Goal: Task Accomplishment & Management: Manage account settings

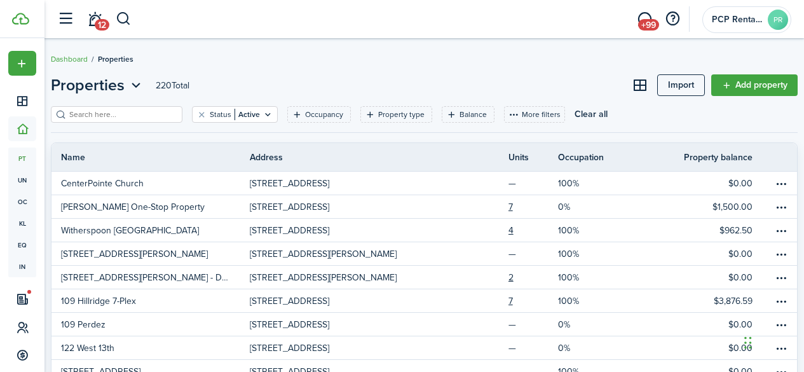
click at [81, 115] on input "search" at bounding box center [122, 115] width 112 height 12
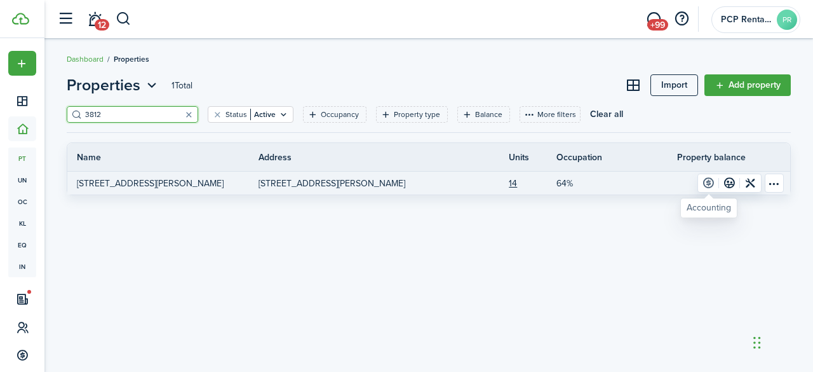
type input "3812"
click at [708, 179] on link at bounding box center [708, 183] width 21 height 18
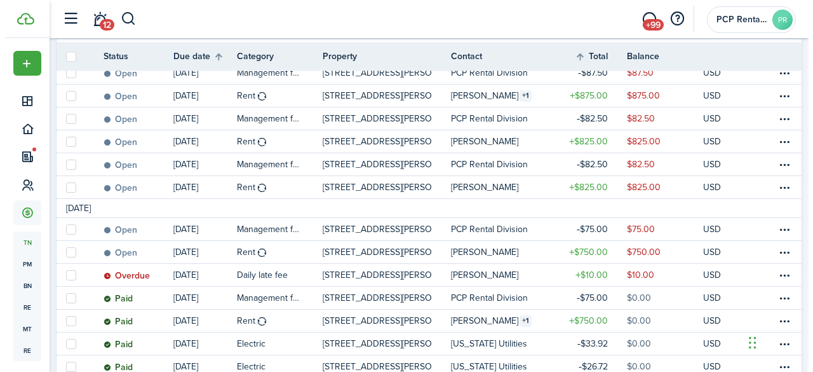
scroll to position [269, 0]
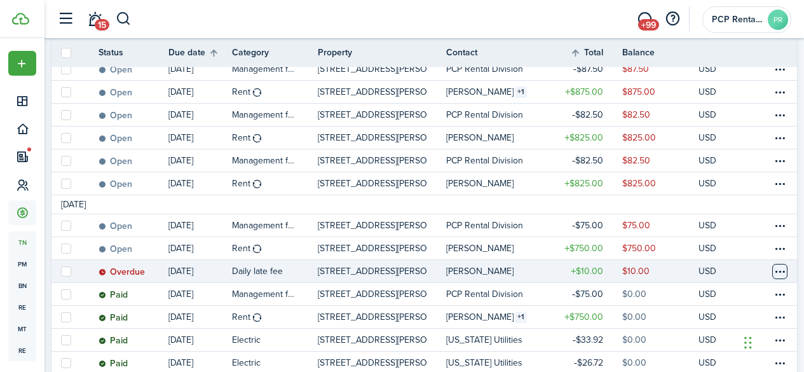
click at [772, 270] on table-menu-btn-icon at bounding box center [779, 271] width 15 height 15
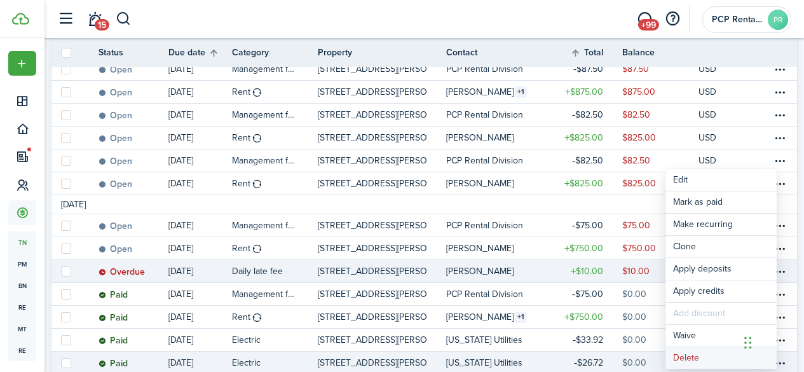
click at [693, 354] on button "Delete" at bounding box center [720, 358] width 111 height 22
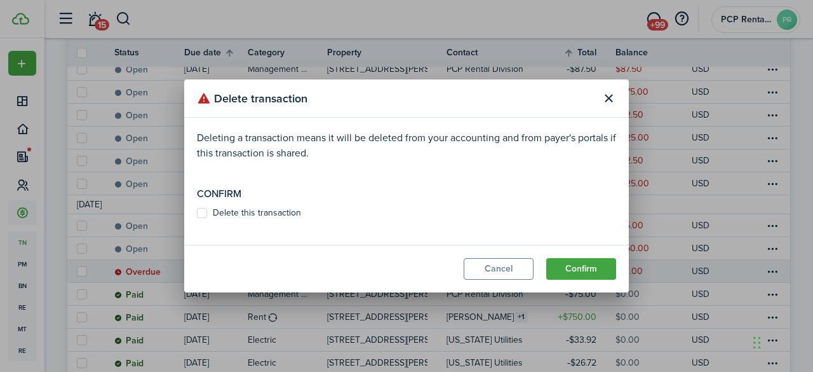
click at [203, 210] on label "Delete this transaction" at bounding box center [249, 213] width 104 height 10
click at [197, 213] on input "Delete this transaction" at bounding box center [196, 213] width 1 height 1
checkbox input "true"
click at [565, 264] on button "Confirm" at bounding box center [581, 269] width 70 height 22
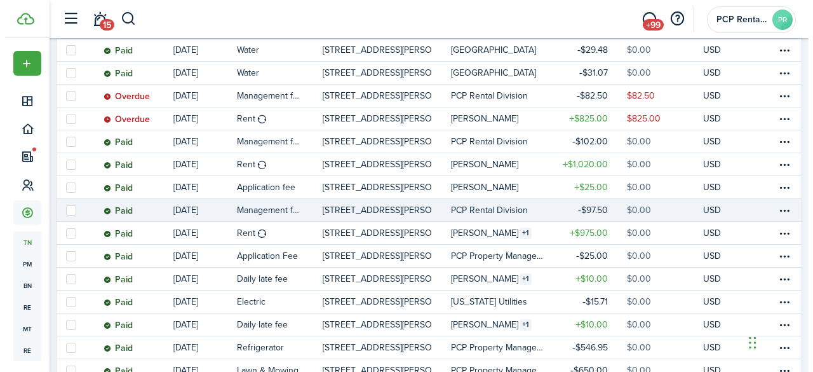
scroll to position [586, 0]
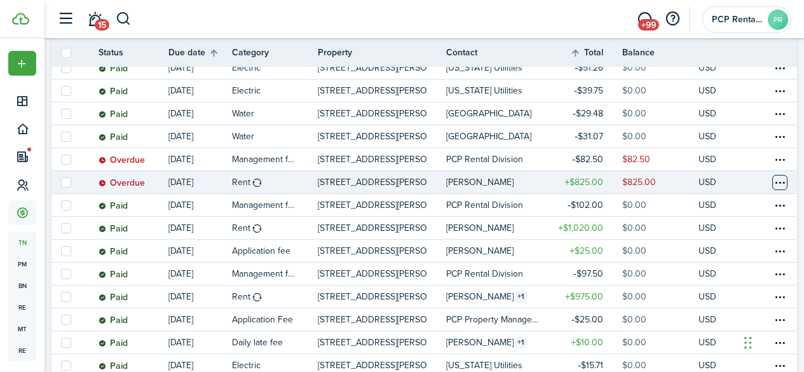
click at [772, 180] on table-menu-btn-icon at bounding box center [779, 182] width 15 height 15
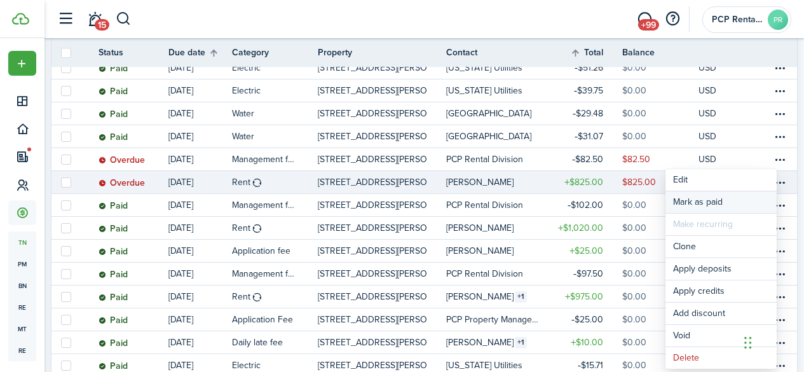
click at [695, 200] on link "Mark as paid" at bounding box center [720, 202] width 111 height 22
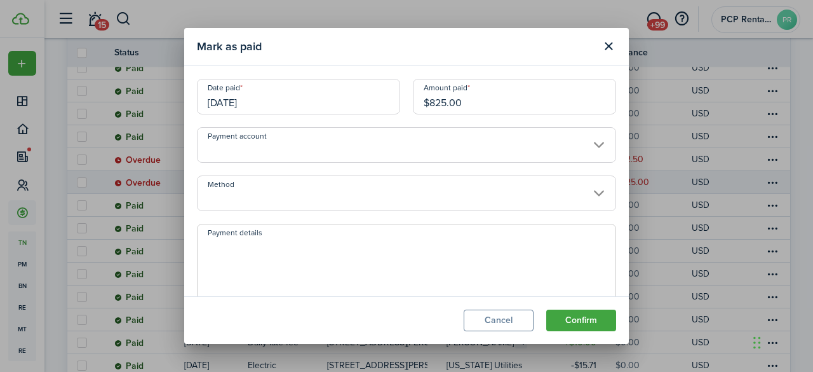
click at [277, 102] on input "[DATE]" at bounding box center [298, 97] width 203 height 36
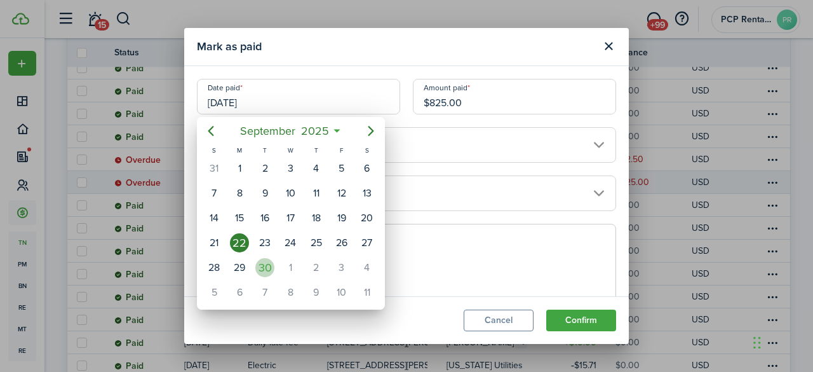
click at [260, 267] on div "30" at bounding box center [264, 267] width 19 height 19
type input "[DATE]"
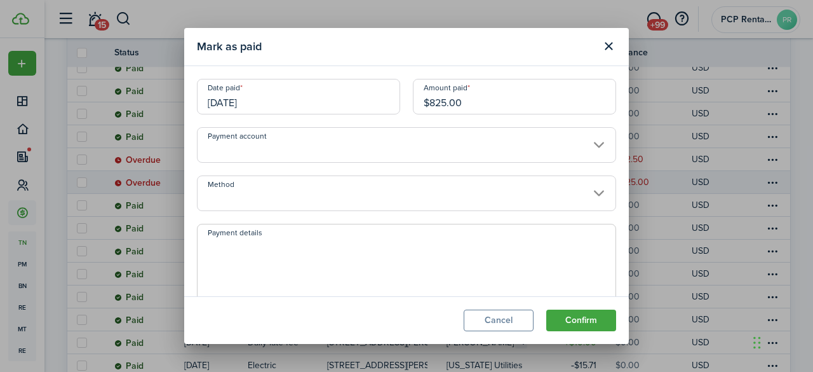
click at [259, 190] on input "Method" at bounding box center [406, 193] width 419 height 36
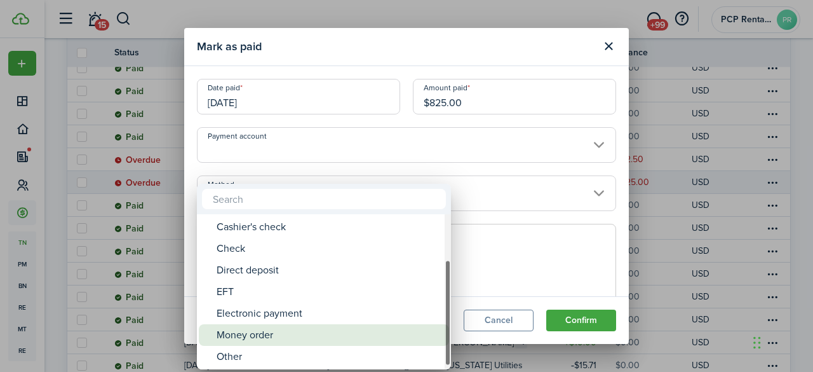
click at [246, 340] on div "Money order" at bounding box center [329, 335] width 225 height 22
type input "Money order"
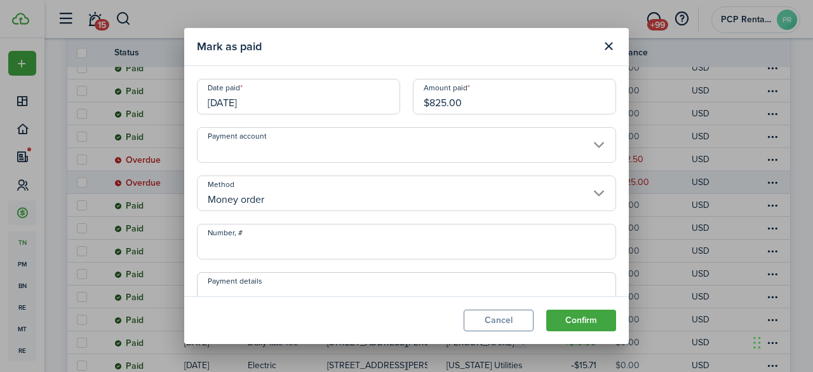
click at [266, 248] on input "Number, #" at bounding box center [406, 242] width 419 height 36
type input "38150740001"
click at [574, 316] on button "Confirm" at bounding box center [581, 320] width 70 height 22
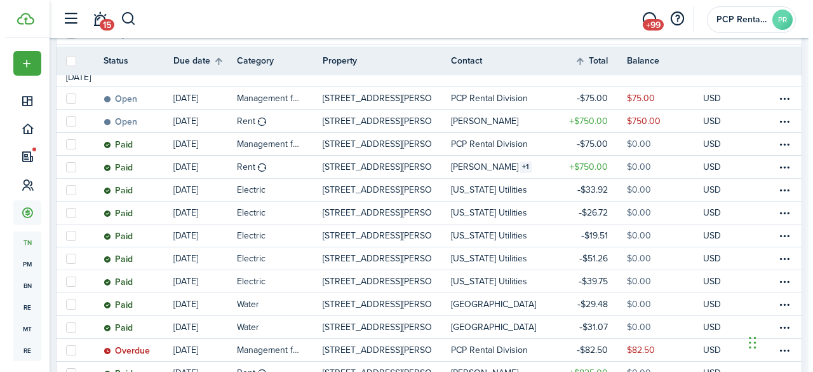
scroll to position [459, 0]
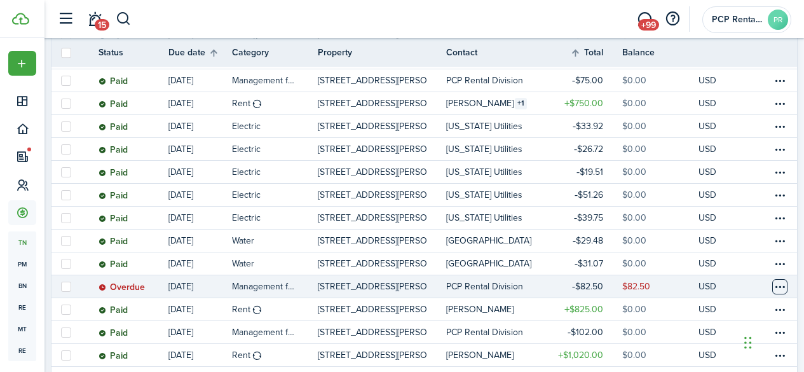
click at [772, 288] on table-menu-btn-icon at bounding box center [779, 286] width 15 height 15
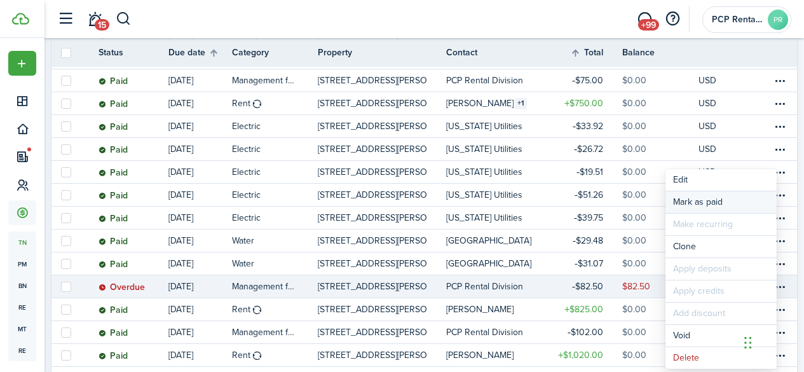
click at [700, 208] on link "Mark as paid" at bounding box center [720, 202] width 111 height 22
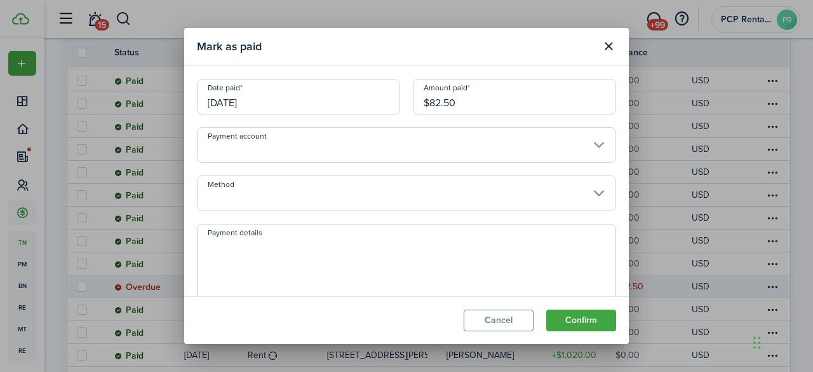
click at [278, 103] on input "[DATE]" at bounding box center [298, 97] width 203 height 36
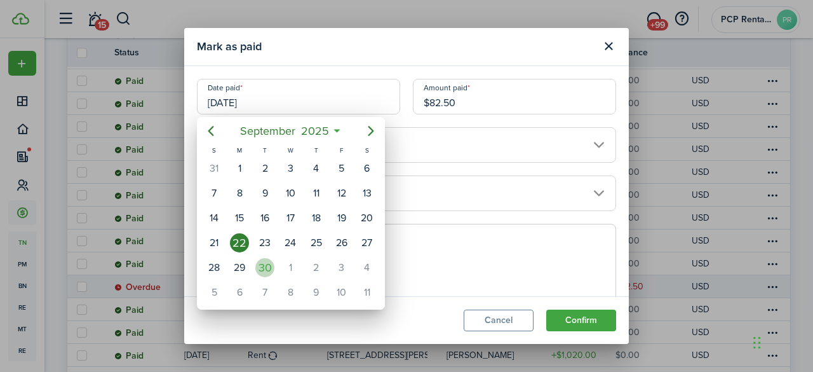
click at [272, 266] on div "30" at bounding box center [264, 267] width 19 height 19
type input "[DATE]"
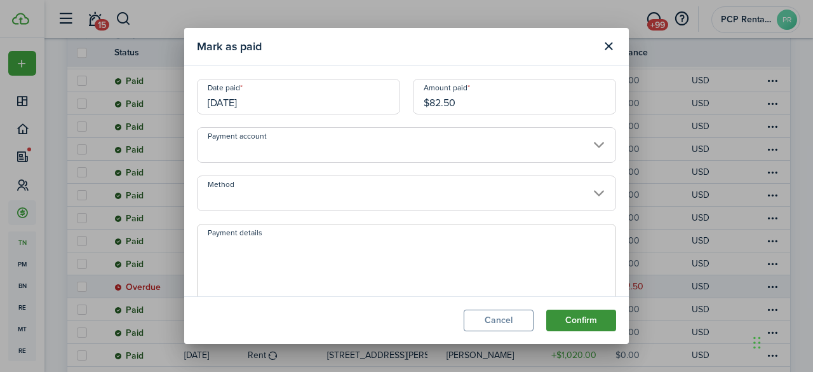
click at [563, 311] on button "Confirm" at bounding box center [581, 320] width 70 height 22
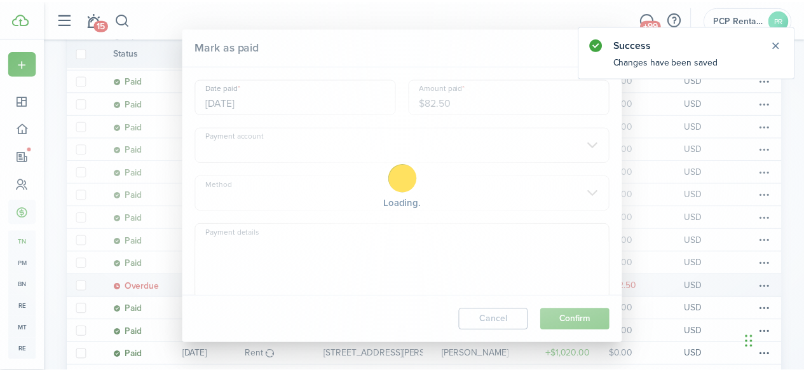
scroll to position [142, 0]
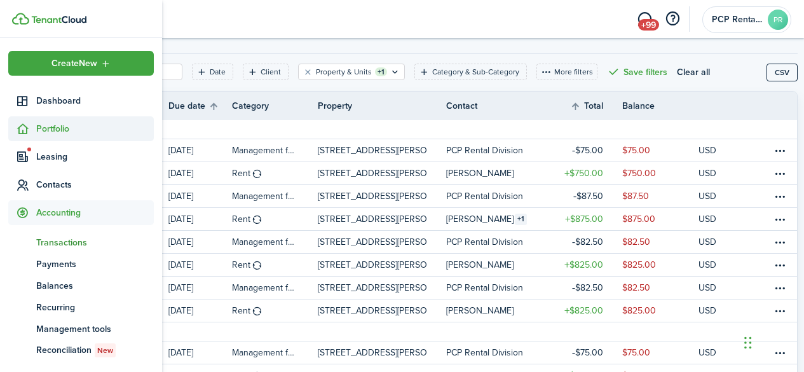
click at [57, 133] on span "Portfolio" at bounding box center [95, 128] width 118 height 13
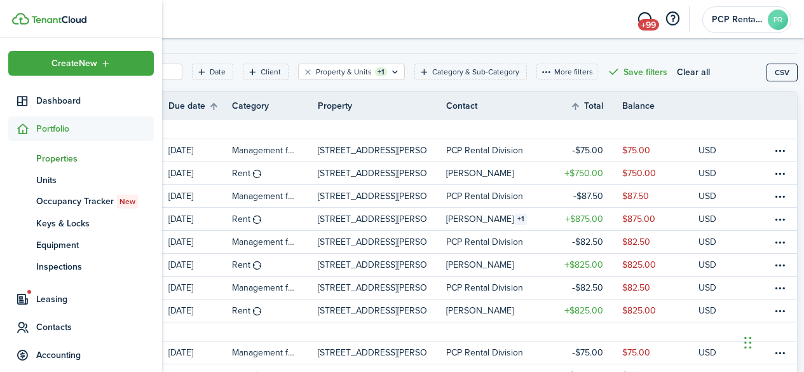
click at [53, 156] on span "Properties" at bounding box center [95, 158] width 118 height 13
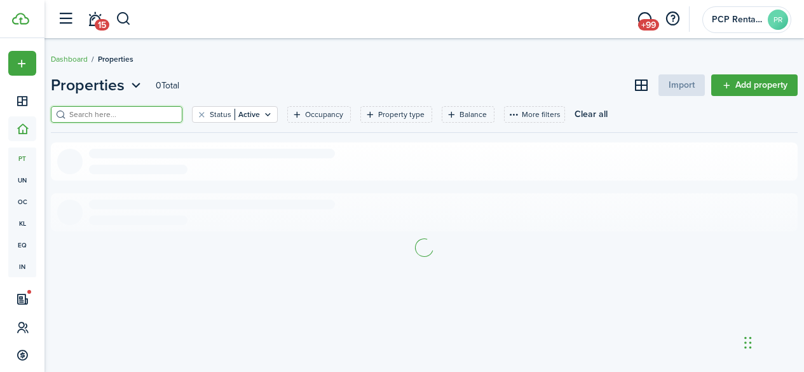
click at [160, 114] on input "search" at bounding box center [122, 115] width 112 height 12
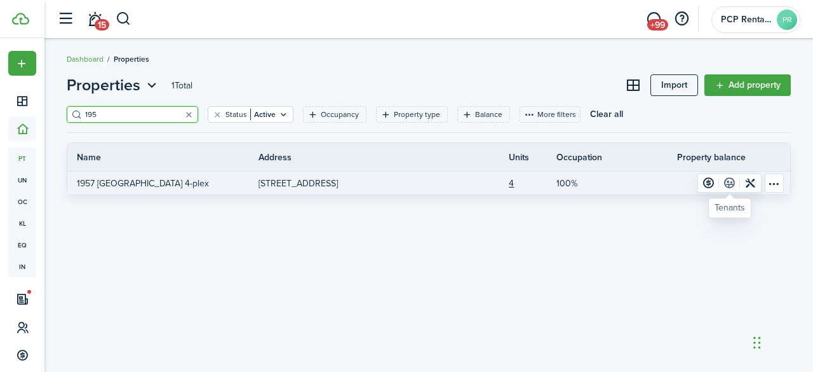
type input "195"
click at [730, 182] on link at bounding box center [729, 183] width 21 height 18
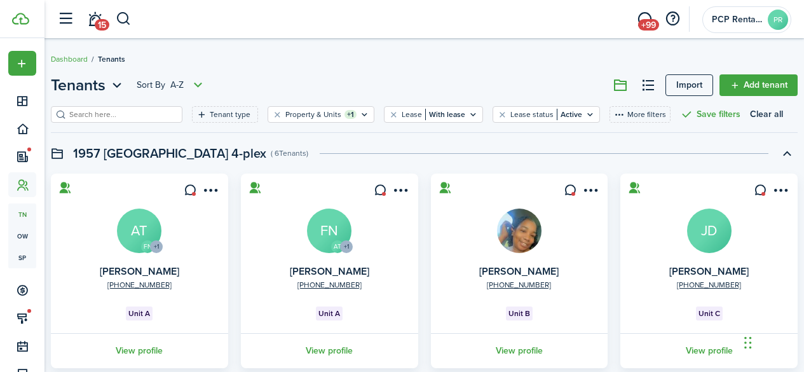
scroll to position [58, 0]
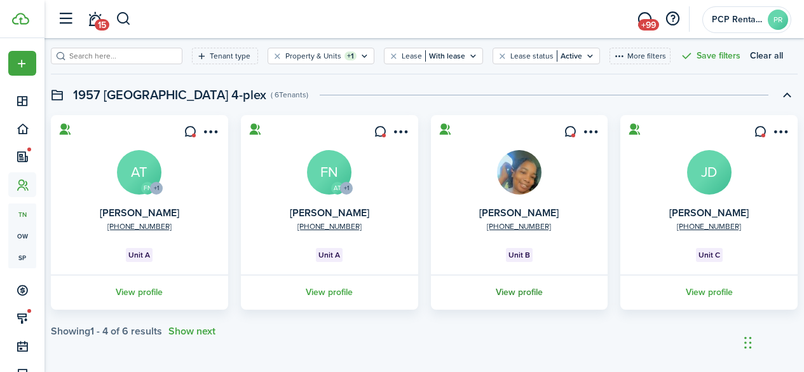
click at [508, 292] on link "View profile" at bounding box center [519, 291] width 181 height 35
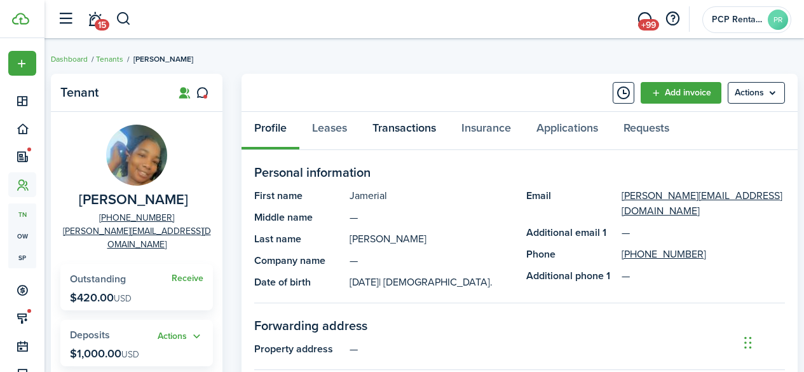
click at [402, 124] on link "Transactions" at bounding box center [404, 131] width 89 height 38
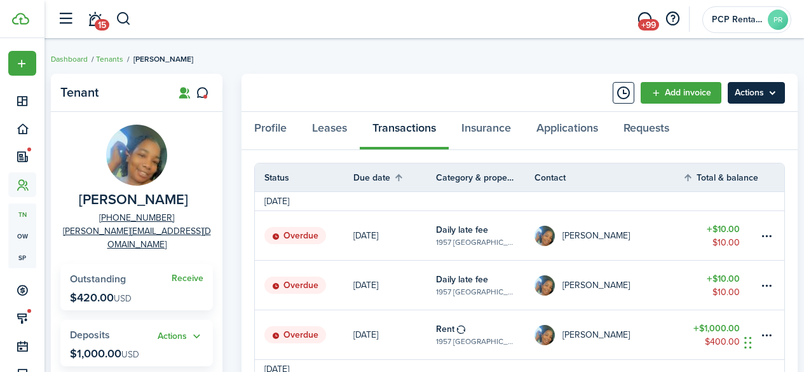
click at [755, 90] on menu-btn "Actions" at bounding box center [755, 93] width 57 height 22
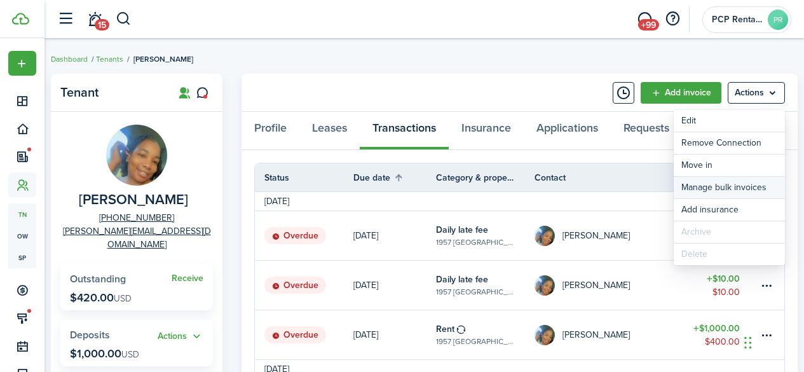
click at [689, 187] on link "Manage bulk invoices" at bounding box center [728, 188] width 111 height 22
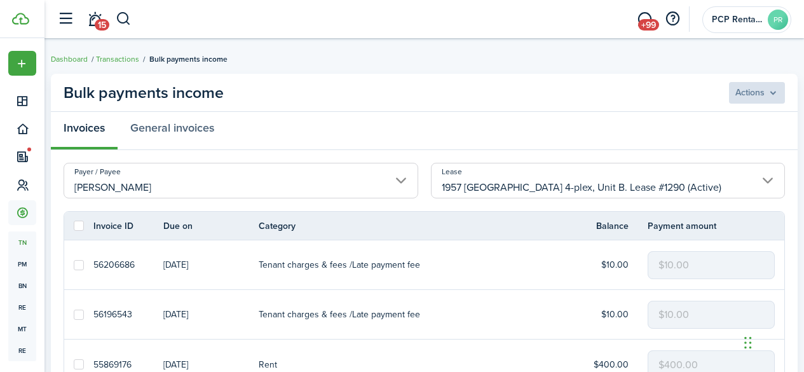
click at [81, 225] on label at bounding box center [79, 225] width 10 height 10
click at [74, 226] on input "checkbox" at bounding box center [73, 226] width 1 height 1
checkbox input "true"
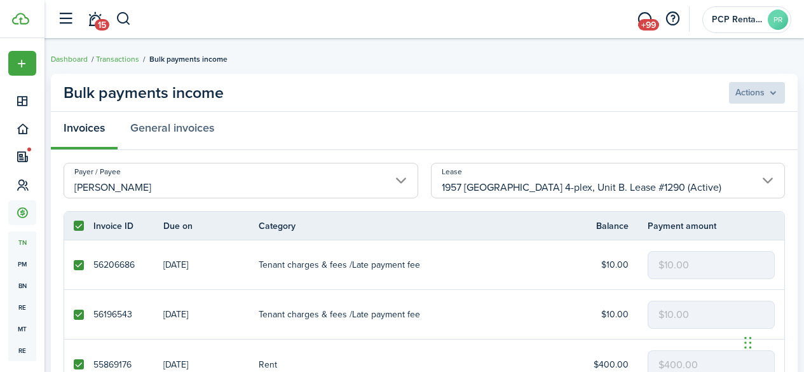
checkbox input "true"
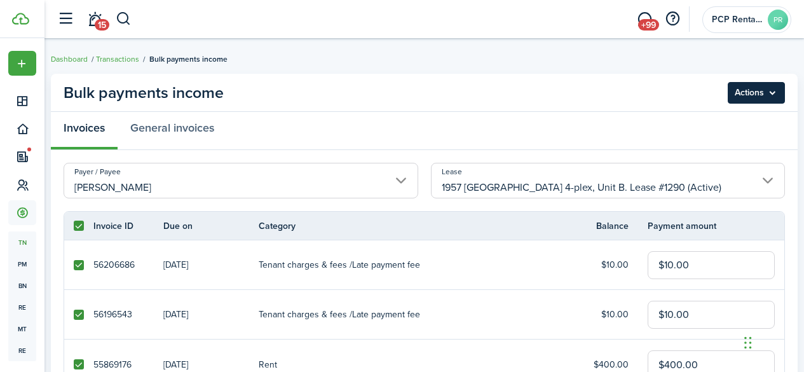
click at [750, 88] on menu-btn "Actions" at bounding box center [755, 93] width 57 height 22
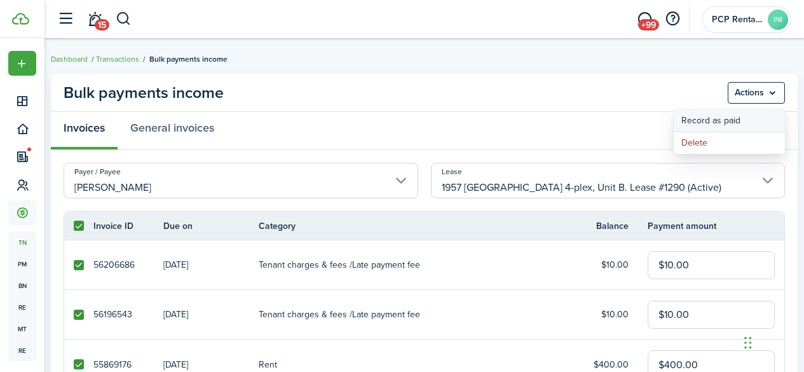
click at [705, 118] on button "Record as paid" at bounding box center [728, 121] width 111 height 22
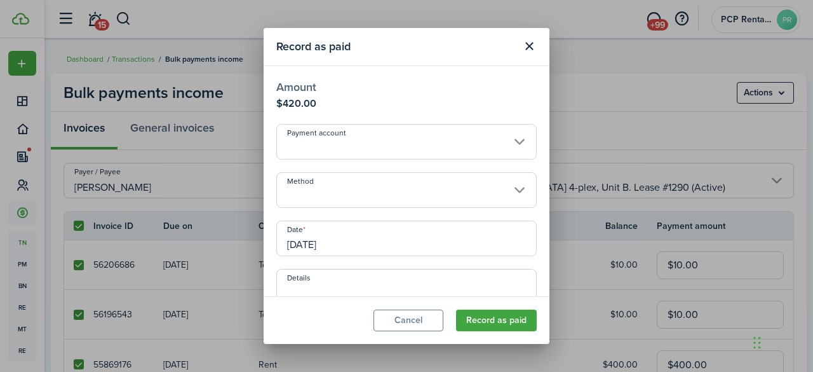
click at [330, 183] on input "Method" at bounding box center [406, 190] width 260 height 36
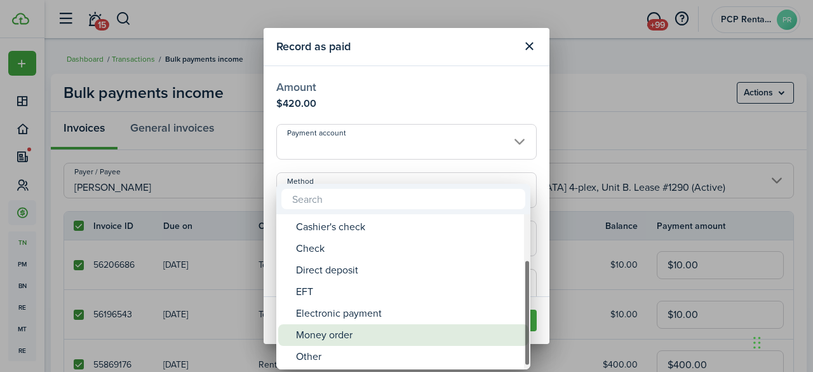
click at [312, 335] on div "Money order" at bounding box center [408, 335] width 225 height 22
type input "Money order"
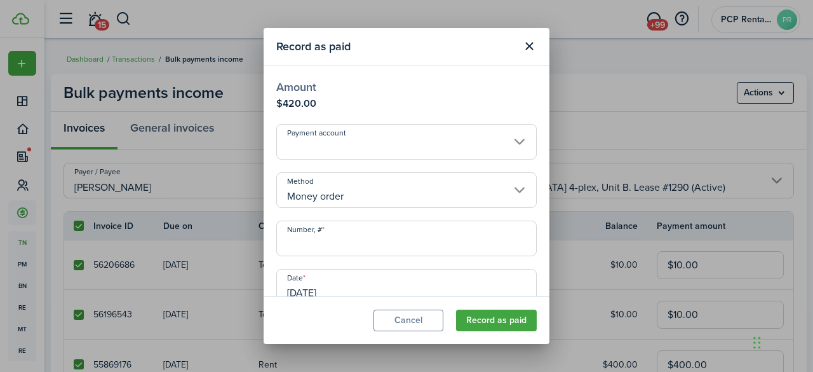
click at [339, 238] on input "Number, #" at bounding box center [406, 238] width 260 height 36
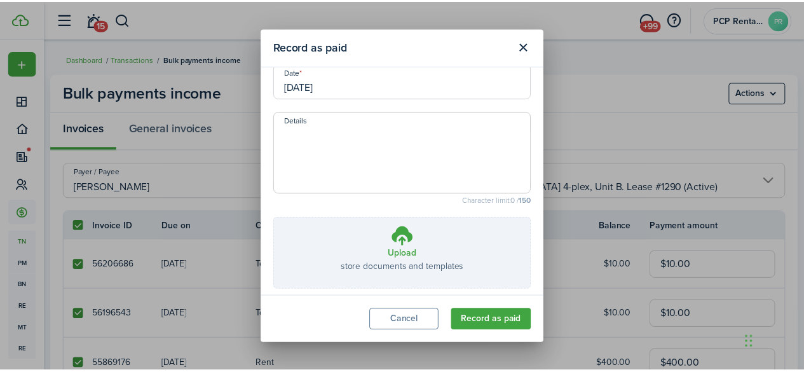
scroll to position [254, 0]
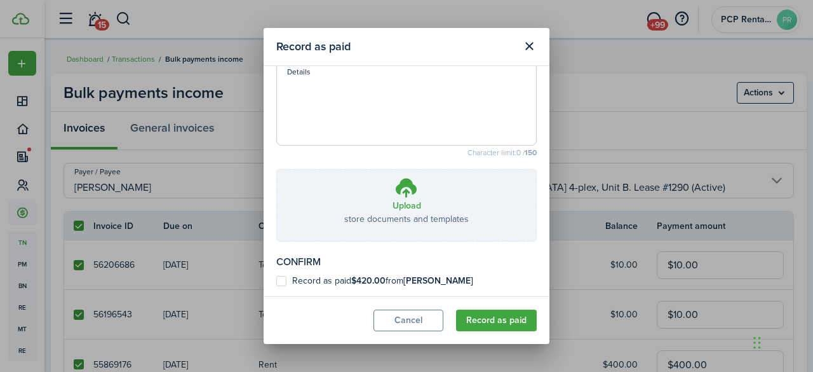
type input "19-783305634"
click at [283, 278] on label "Record as paid $420.00 from [PERSON_NAME]" at bounding box center [374, 281] width 197 height 10
checkbox input "true"
click at [473, 318] on button "Record as paid" at bounding box center [496, 320] width 81 height 22
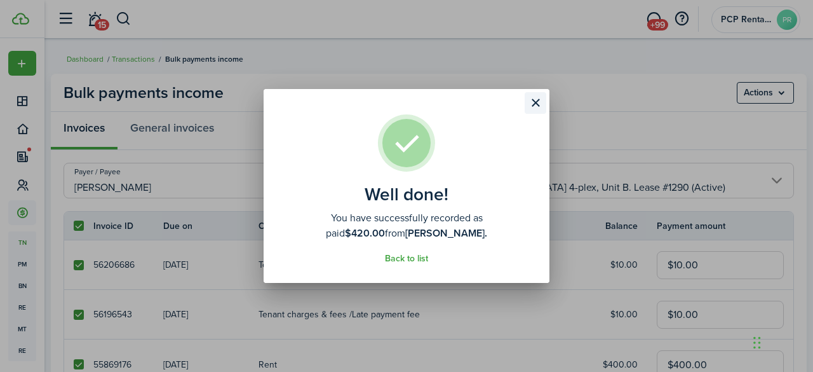
click at [539, 99] on button "Close modal" at bounding box center [536, 103] width 22 height 22
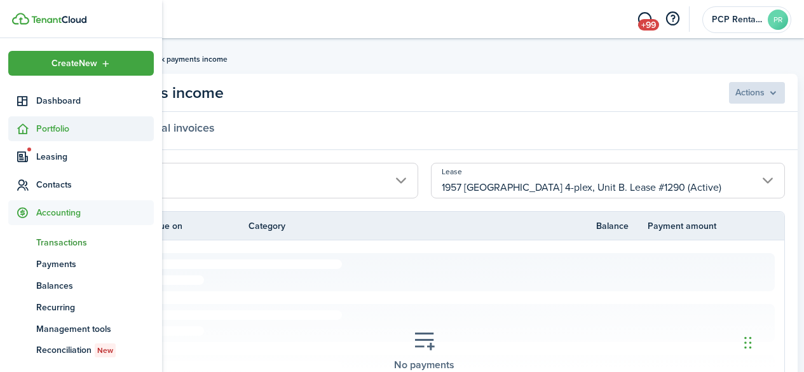
click at [62, 130] on span "Portfolio" at bounding box center [95, 128] width 118 height 13
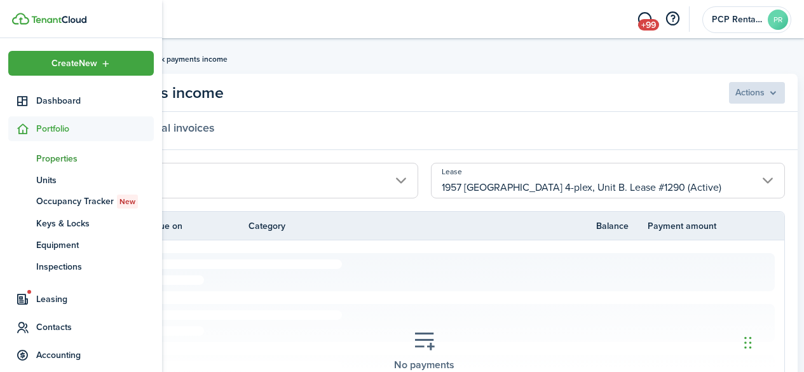
click at [51, 161] on span "Properties" at bounding box center [95, 158] width 118 height 13
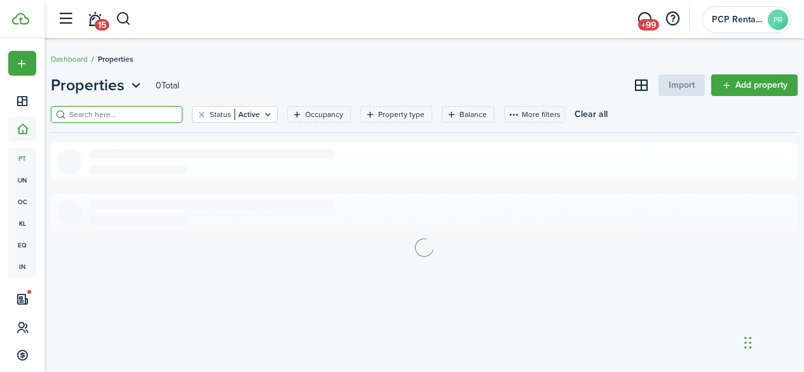
click at [144, 113] on input "search" at bounding box center [122, 115] width 112 height 12
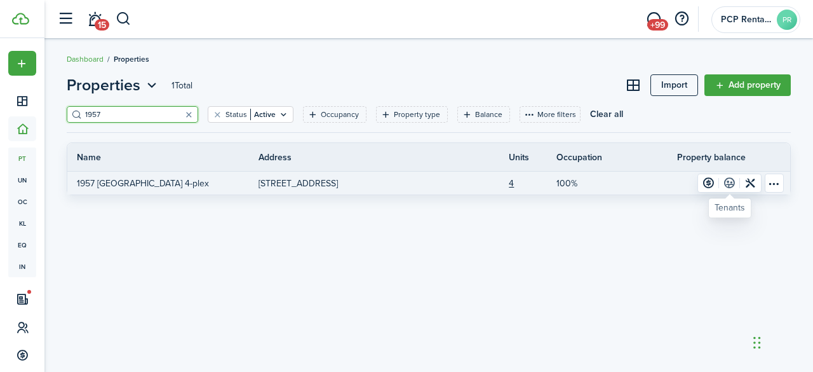
type input "1957"
click at [733, 183] on link at bounding box center [729, 183] width 21 height 18
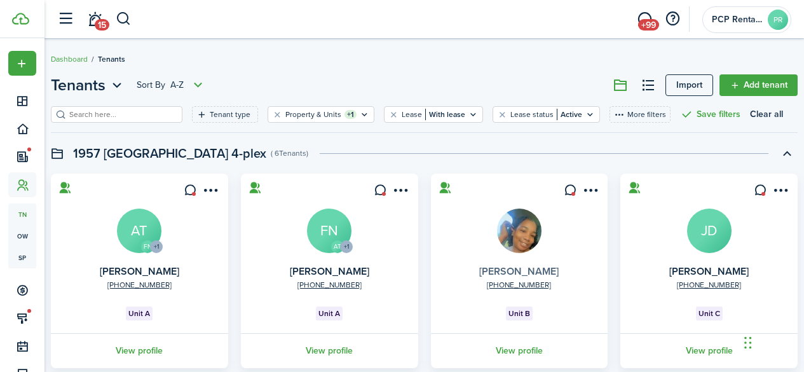
scroll to position [58, 0]
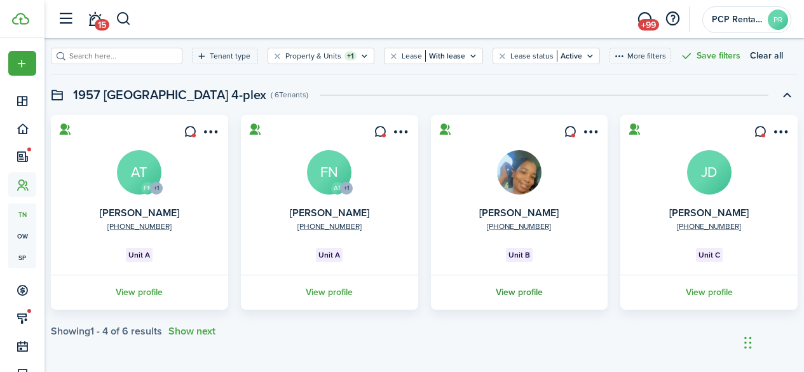
click at [513, 291] on link "View profile" at bounding box center [519, 291] width 181 height 35
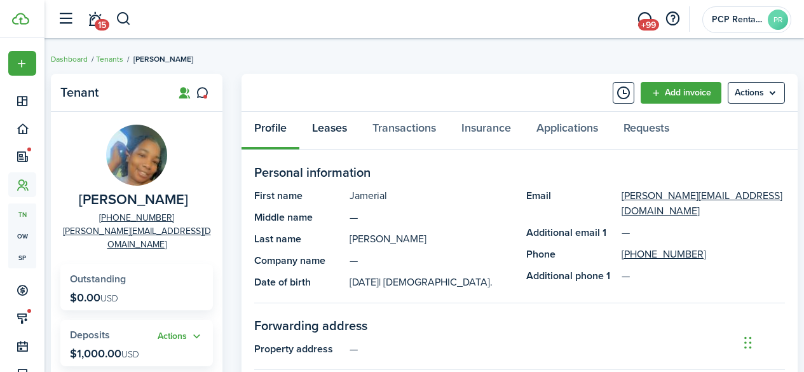
click at [337, 128] on link "Leases" at bounding box center [329, 131] width 60 height 38
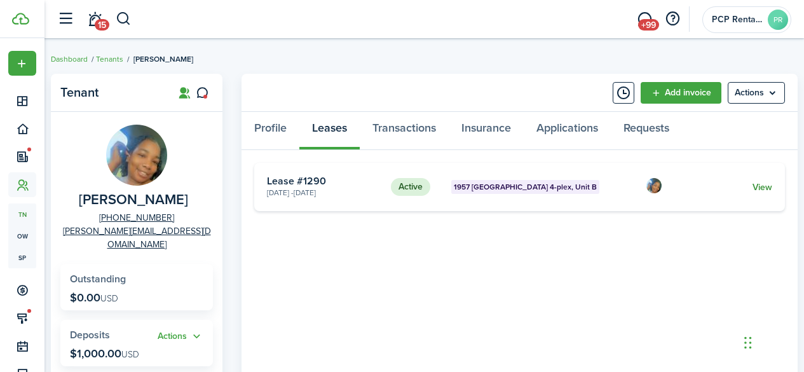
click at [764, 187] on link "View" at bounding box center [762, 186] width 20 height 13
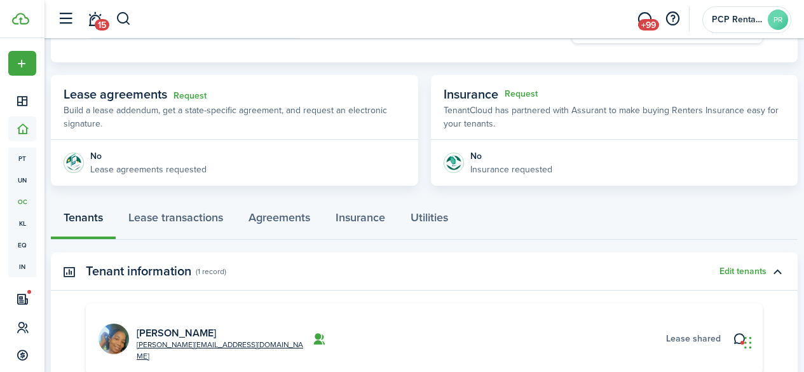
scroll to position [254, 0]
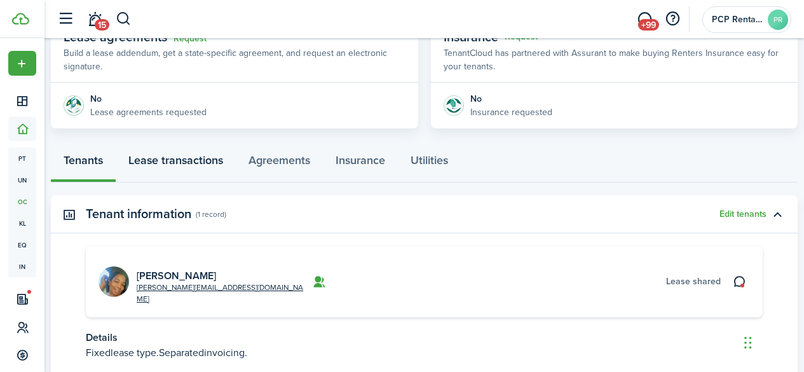
click at [215, 159] on link "Lease transactions" at bounding box center [176, 163] width 120 height 38
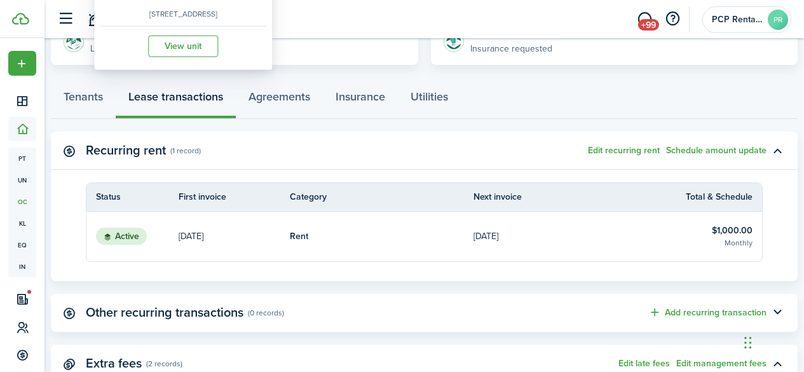
scroll to position [381, 0]
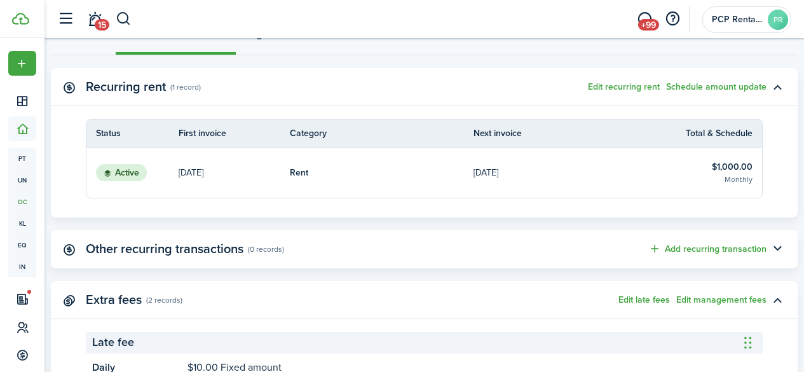
click at [717, 164] on table-info-title "$1,000.00" at bounding box center [732, 166] width 41 height 13
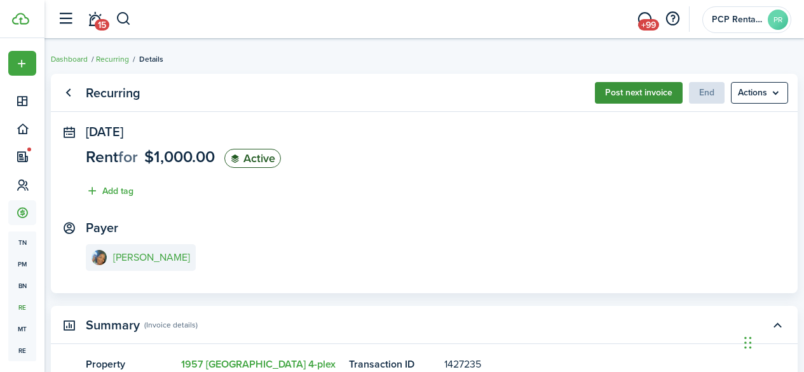
click at [625, 90] on button "Post next invoice" at bounding box center [639, 93] width 88 height 22
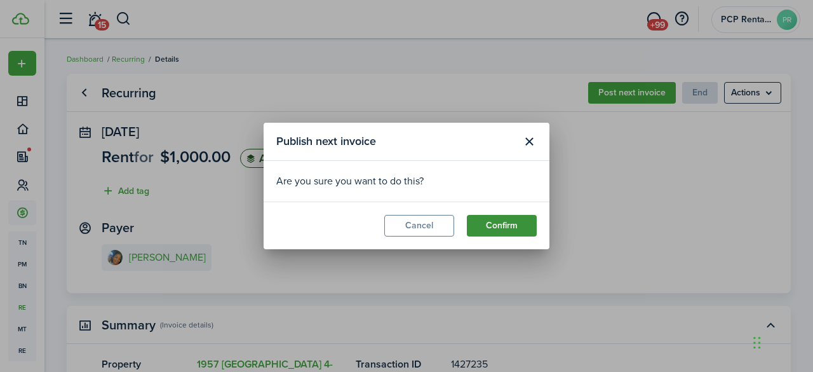
click at [499, 229] on button "Confirm" at bounding box center [502, 226] width 70 height 22
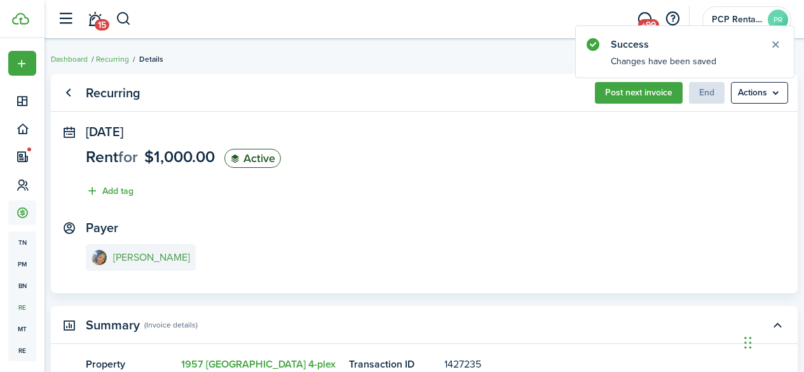
click at [151, 259] on e-details-info-title "[PERSON_NAME]" at bounding box center [151, 257] width 77 height 11
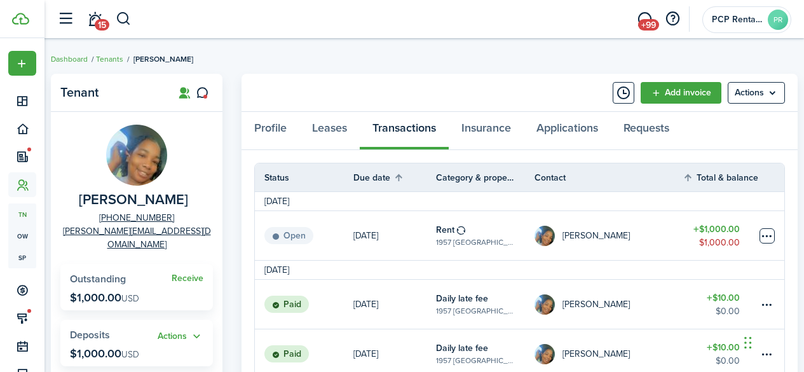
click at [764, 231] on table-menu-btn-icon at bounding box center [766, 235] width 15 height 15
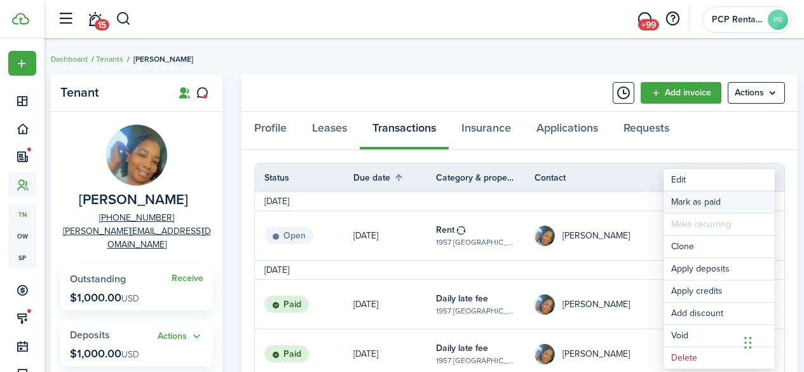
click at [698, 197] on link "Mark as paid" at bounding box center [718, 202] width 111 height 22
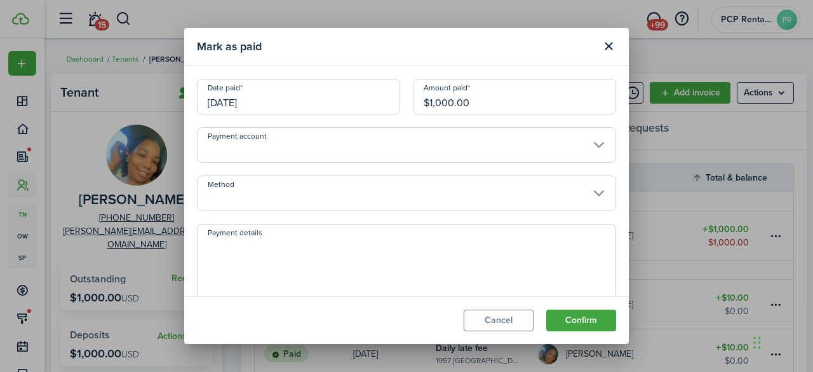
click at [442, 100] on input "$1,000.00" at bounding box center [514, 97] width 203 height 36
click at [275, 187] on input "Method" at bounding box center [406, 193] width 419 height 36
type input "$180.00"
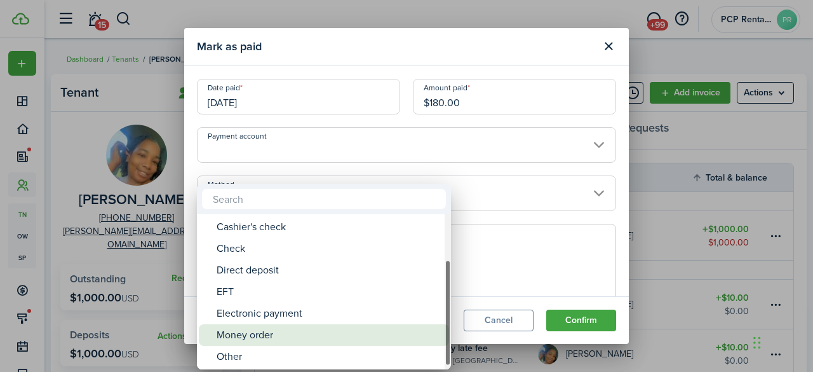
click at [247, 335] on div "Money order" at bounding box center [329, 335] width 225 height 22
type input "Money order"
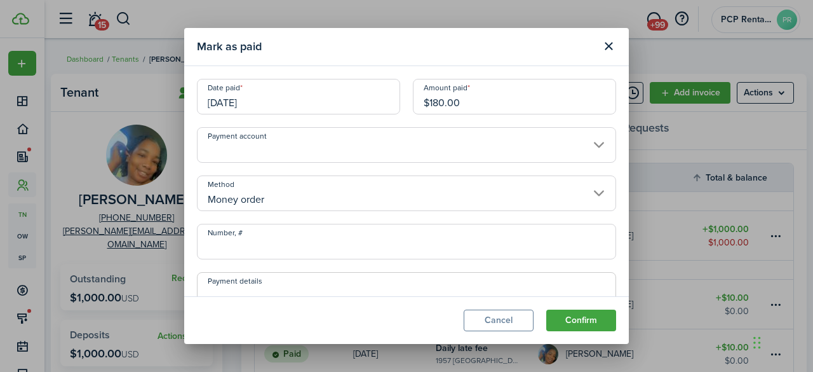
click at [278, 247] on input "Number, #" at bounding box center [406, 242] width 419 height 36
type input "19-783305634"
click at [575, 316] on button "Confirm" at bounding box center [581, 320] width 70 height 22
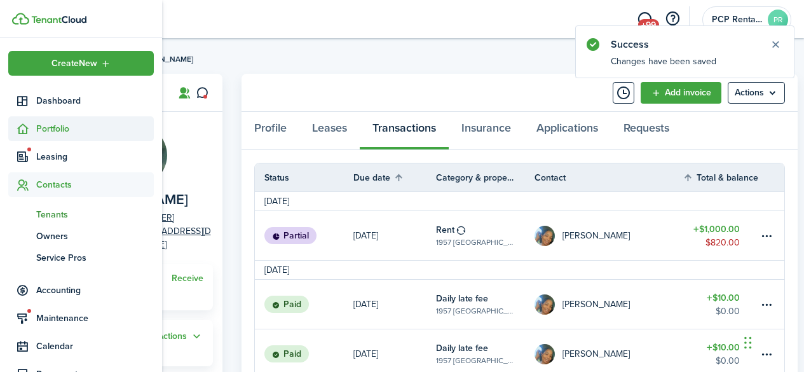
click at [41, 124] on span "Portfolio" at bounding box center [95, 128] width 118 height 13
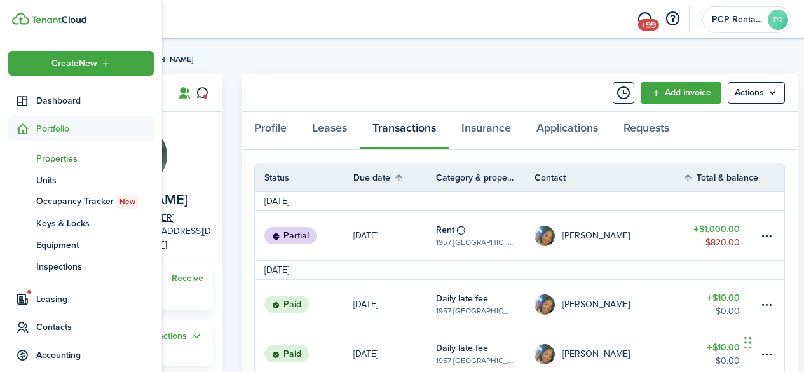
click at [55, 163] on span "Properties" at bounding box center [95, 158] width 118 height 13
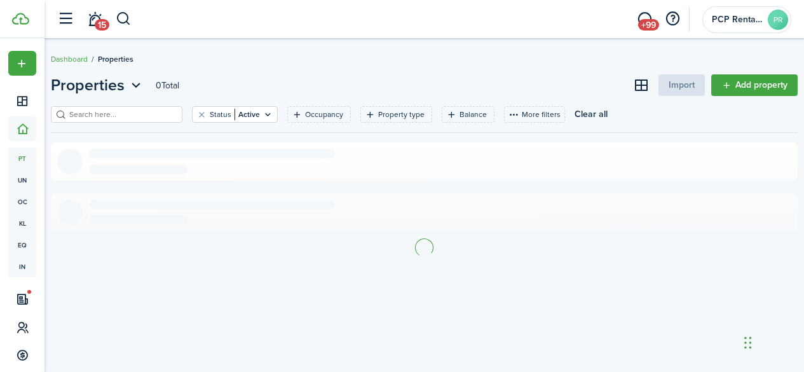
click at [144, 117] on input "search" at bounding box center [122, 115] width 112 height 12
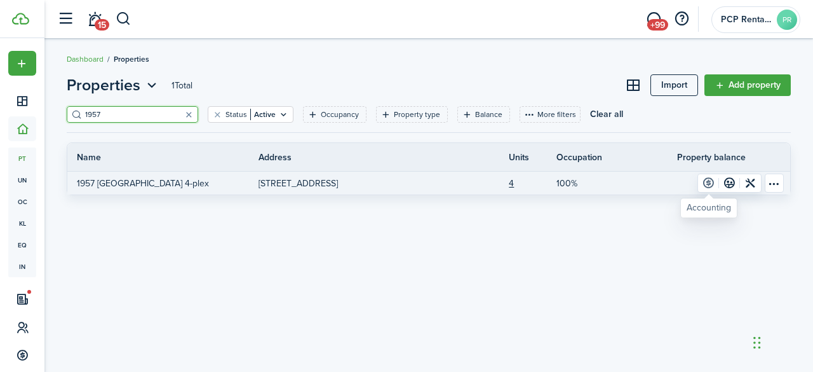
type input "1957"
click at [709, 180] on link at bounding box center [708, 183] width 21 height 18
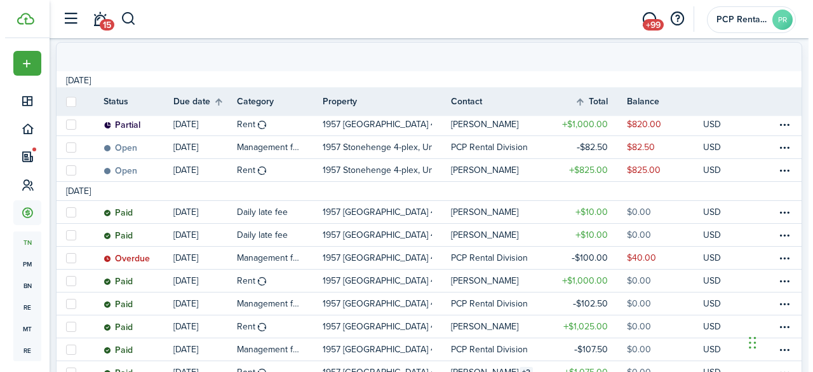
scroll to position [254, 0]
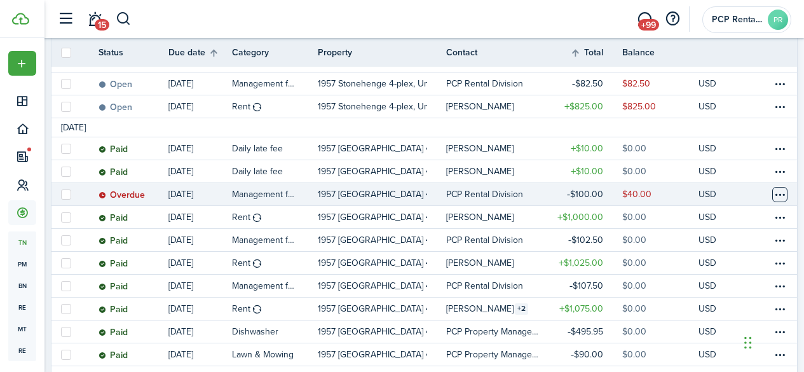
click at [772, 191] on table-menu-btn-icon at bounding box center [779, 194] width 15 height 15
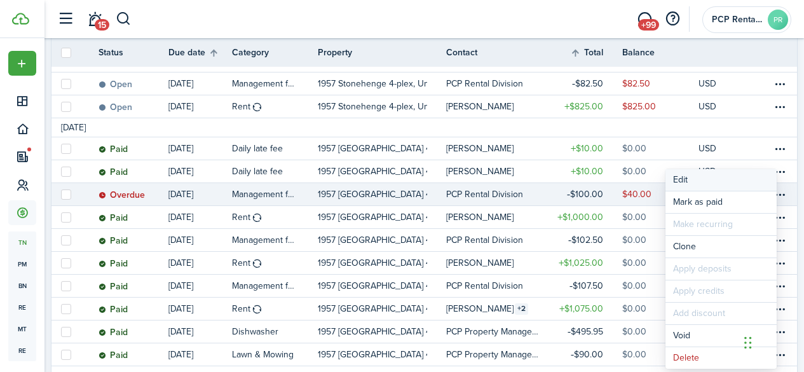
click at [701, 179] on button "Edit" at bounding box center [720, 180] width 111 height 22
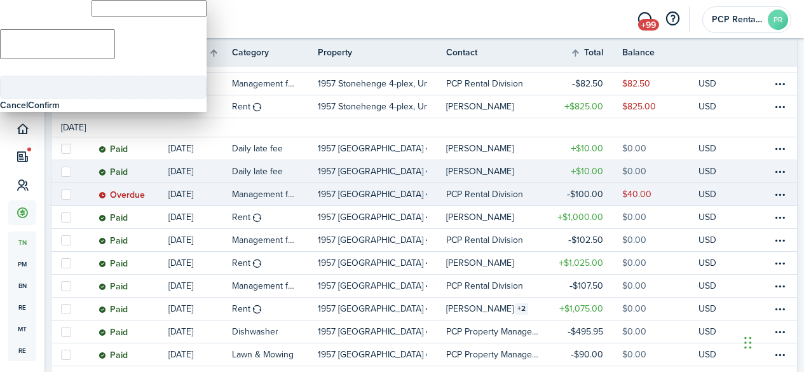
type input "$100.00"
type textarea "Management fee."
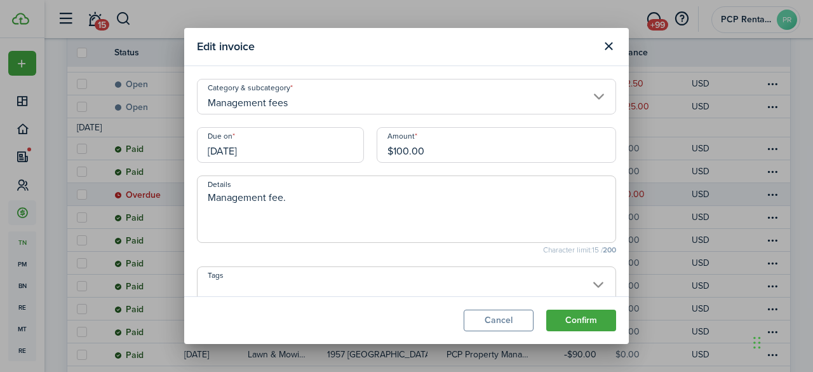
click at [398, 145] on input "$100.00" at bounding box center [497, 145] width 240 height 36
type input "$120.00"
click at [562, 323] on button "Confirm" at bounding box center [581, 320] width 70 height 22
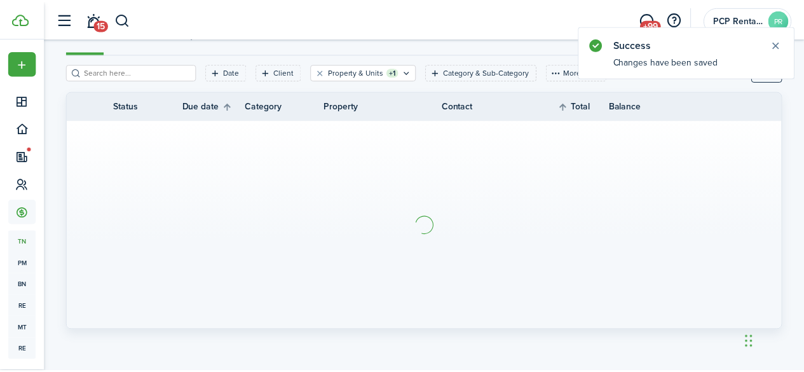
scroll to position [142, 0]
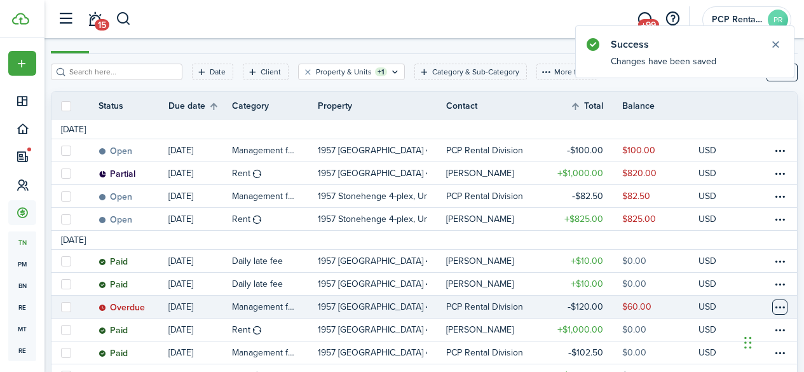
click at [772, 308] on table-menu-btn-icon at bounding box center [779, 306] width 15 height 15
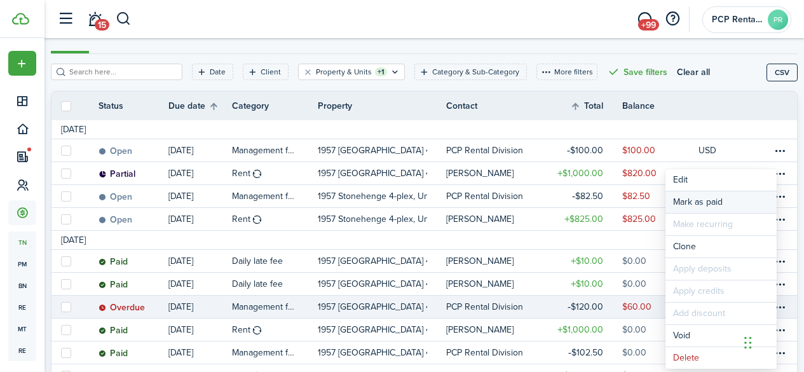
click at [690, 203] on link "Mark as paid" at bounding box center [720, 202] width 111 height 22
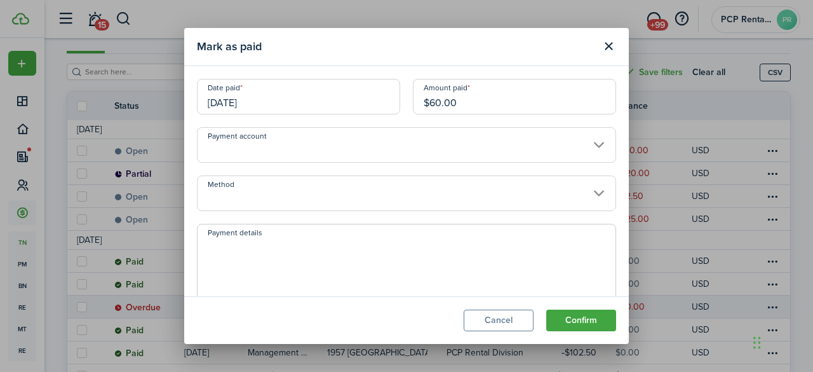
click at [286, 97] on input "[DATE]" at bounding box center [298, 97] width 203 height 36
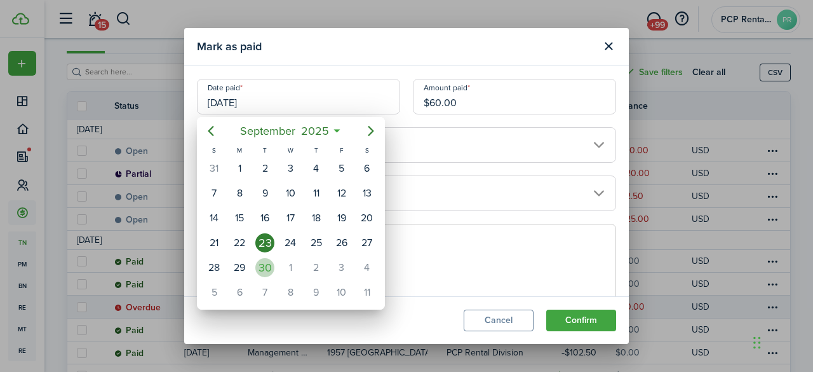
click at [262, 264] on div "30" at bounding box center [264, 267] width 19 height 19
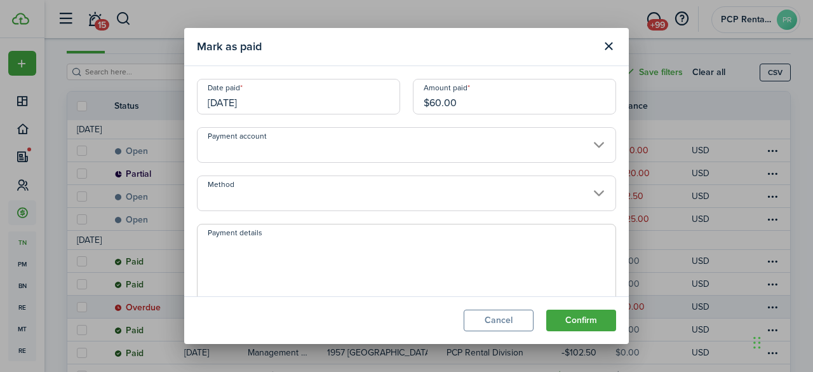
type input "[DATE]"
click at [569, 321] on button "Confirm" at bounding box center [581, 320] width 70 height 22
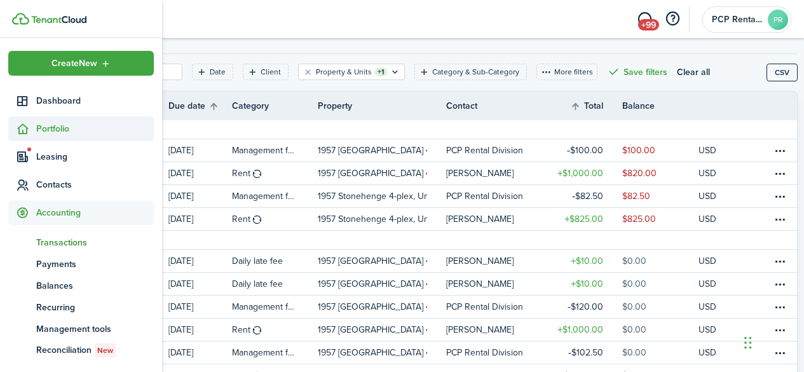
click at [45, 130] on span "Portfolio" at bounding box center [95, 128] width 118 height 13
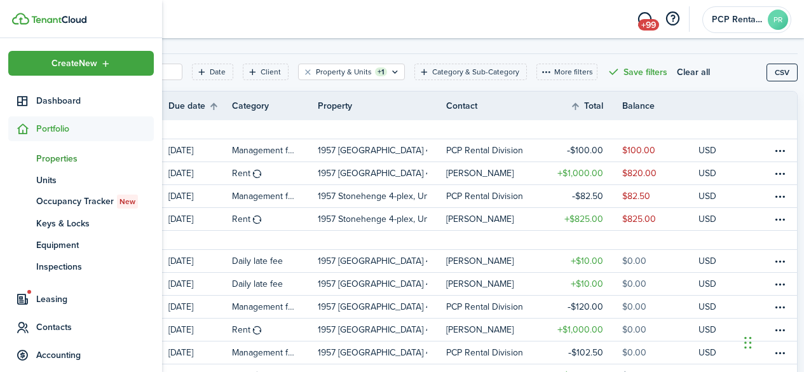
click at [46, 159] on span "Properties" at bounding box center [95, 158] width 118 height 13
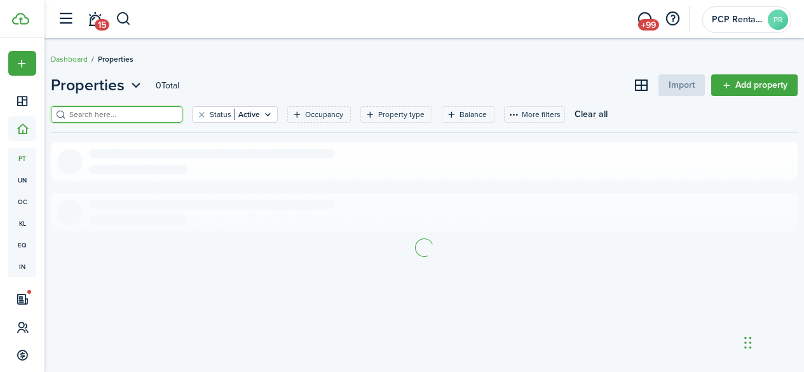
click at [153, 114] on input "search" at bounding box center [122, 115] width 112 height 12
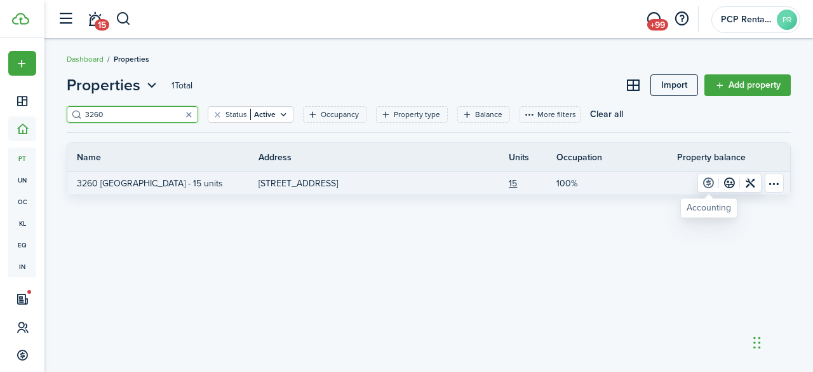
type input "3260"
click at [710, 183] on link at bounding box center [708, 183] width 21 height 18
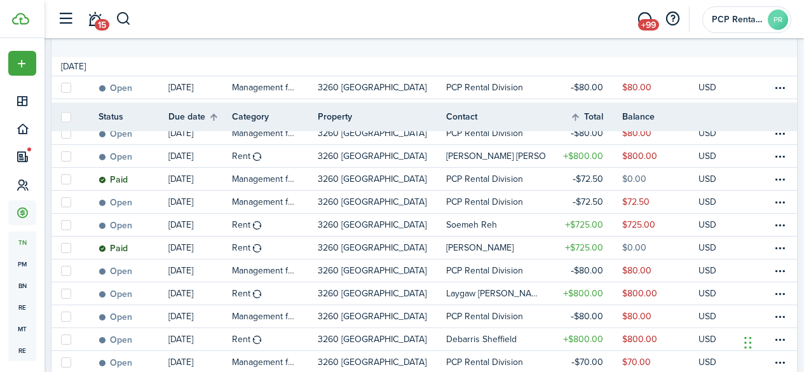
scroll to position [269, 0]
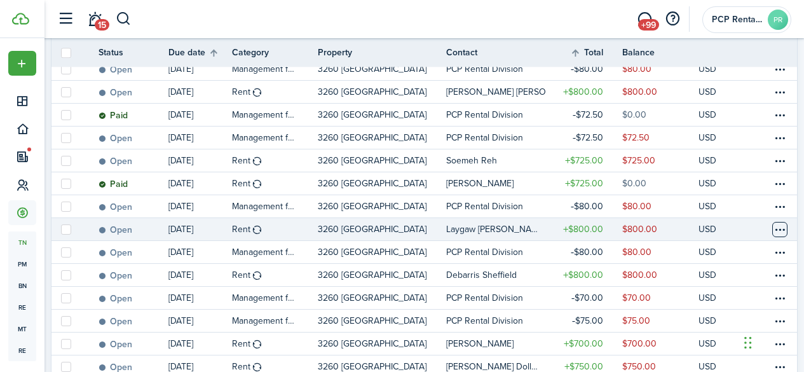
click at [772, 230] on table-menu-btn-icon at bounding box center [779, 229] width 15 height 15
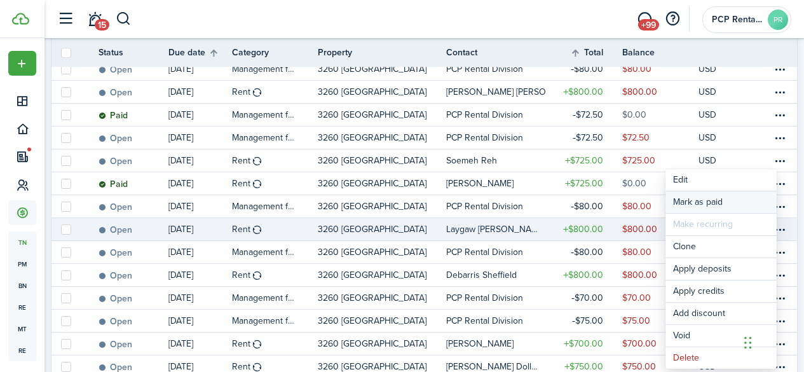
click at [695, 200] on link "Mark as paid" at bounding box center [720, 202] width 111 height 22
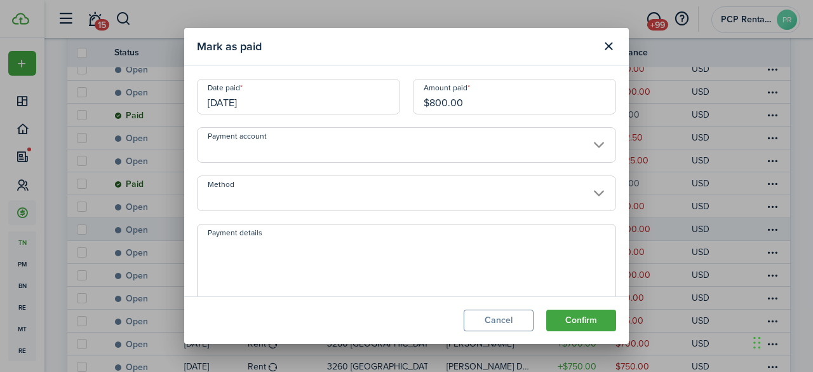
click at [285, 101] on input "[DATE]" at bounding box center [298, 97] width 203 height 36
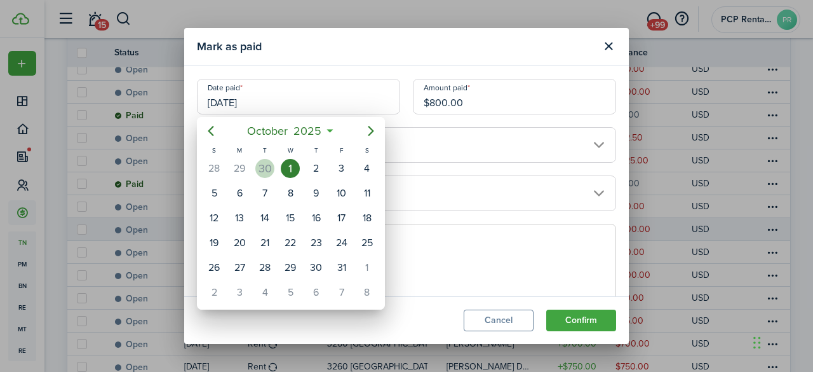
click at [269, 173] on div "30" at bounding box center [264, 168] width 19 height 19
type input "[DATE]"
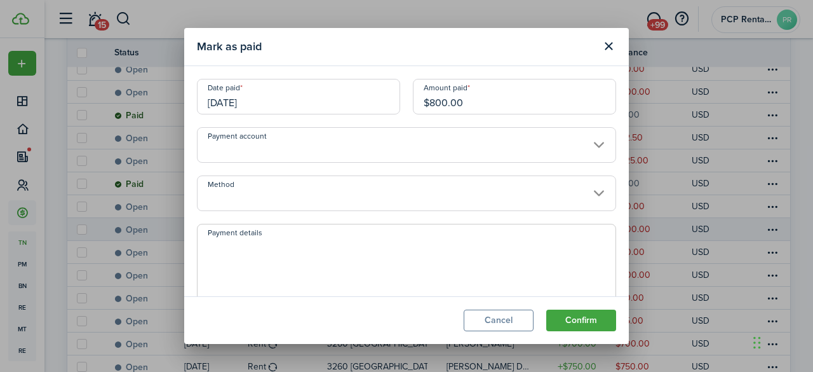
click at [276, 198] on input "Method" at bounding box center [406, 193] width 419 height 36
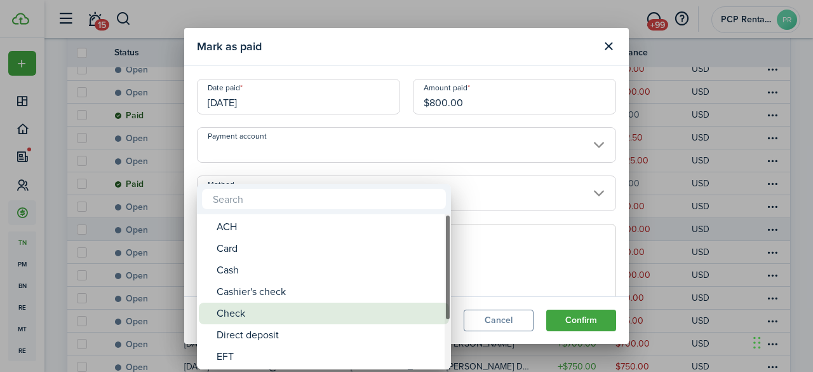
click at [250, 316] on div "Check" at bounding box center [329, 313] width 225 height 22
type input "Check"
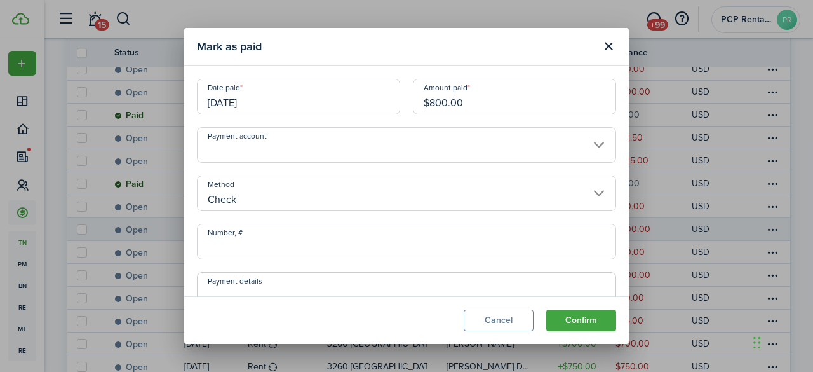
click at [245, 236] on input "Number, #" at bounding box center [406, 242] width 419 height 36
type input "103"
click at [565, 317] on button "Confirm" at bounding box center [581, 320] width 70 height 22
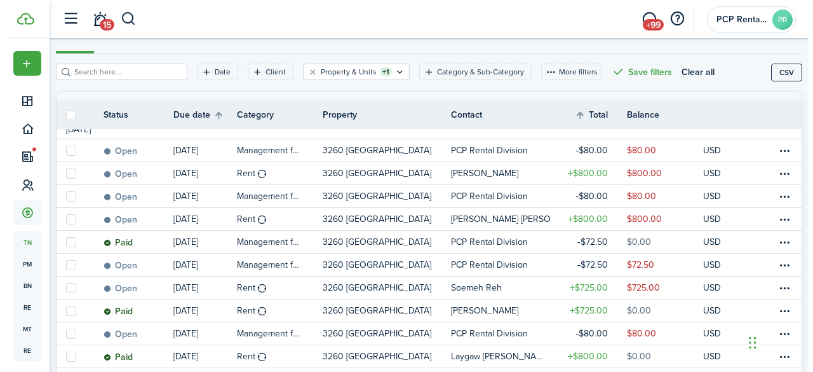
scroll to position [205, 0]
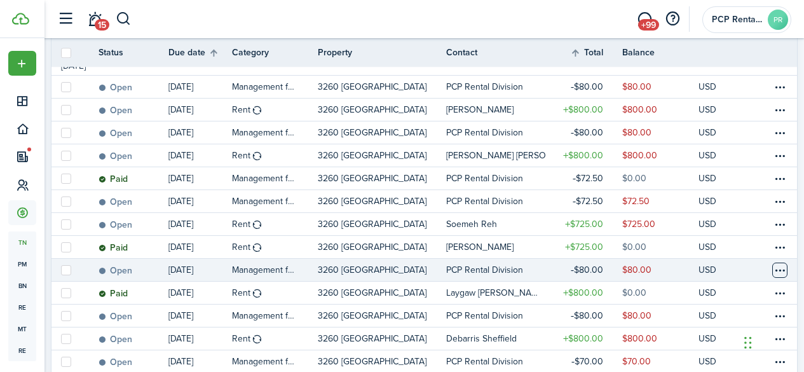
click at [772, 267] on table-menu-btn-icon at bounding box center [779, 269] width 15 height 15
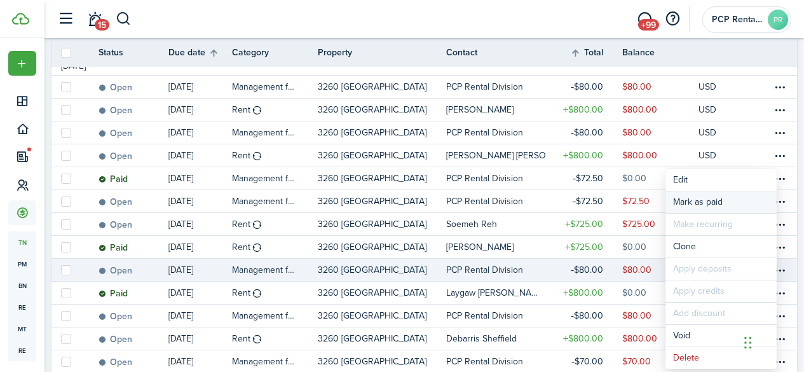
click at [693, 197] on link "Mark as paid" at bounding box center [720, 202] width 111 height 22
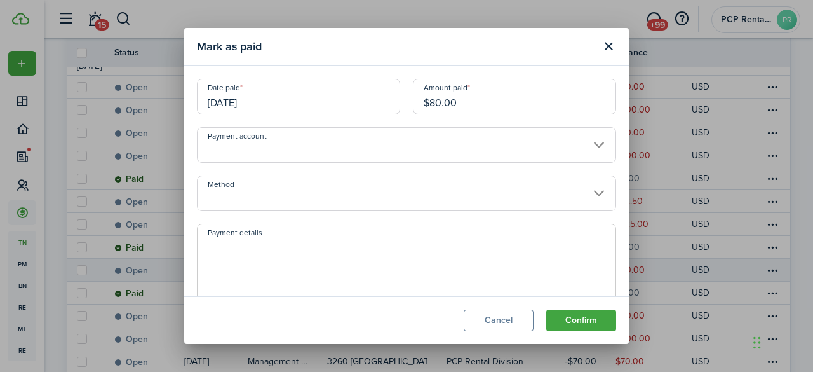
click at [264, 102] on input "[DATE]" at bounding box center [298, 97] width 203 height 36
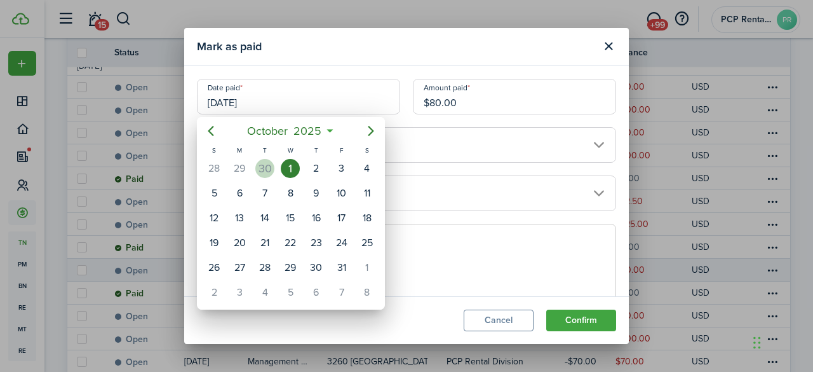
click at [263, 164] on div "30" at bounding box center [264, 168] width 19 height 19
type input "[DATE]"
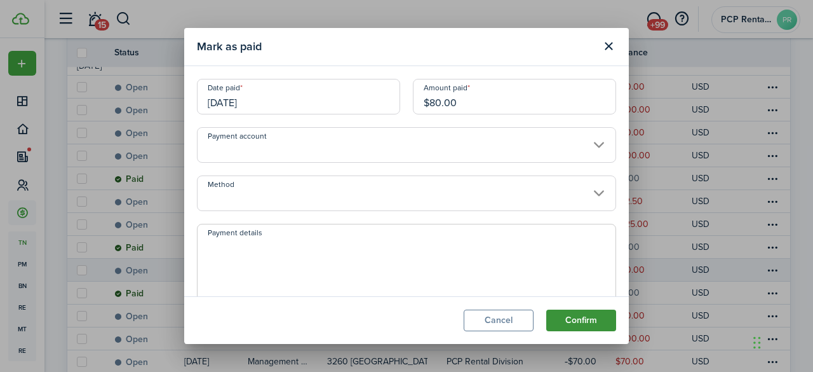
click at [577, 320] on button "Confirm" at bounding box center [581, 320] width 70 height 22
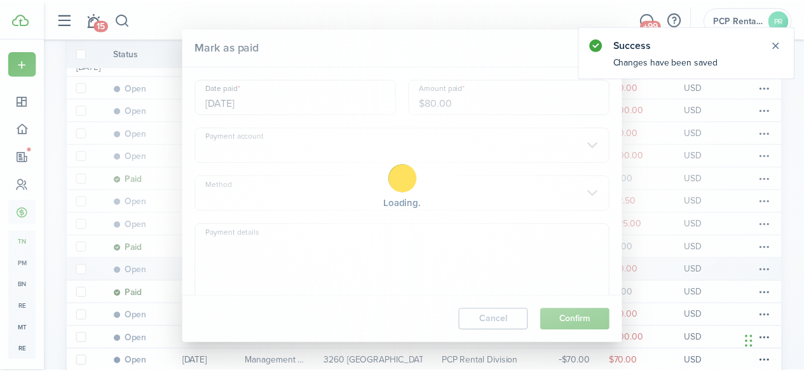
scroll to position [142, 0]
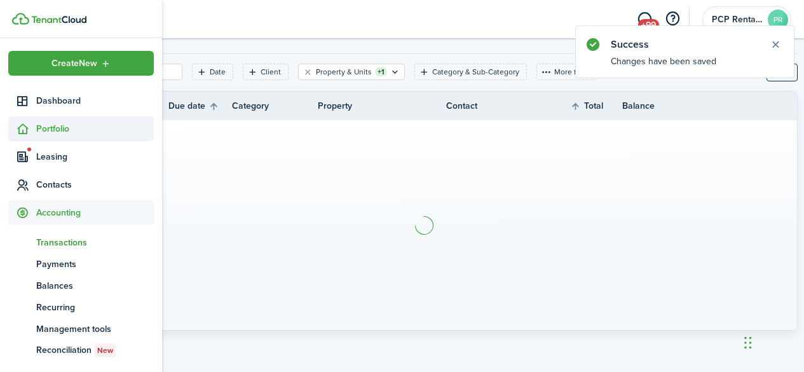
click at [48, 125] on span "Portfolio" at bounding box center [95, 128] width 118 height 13
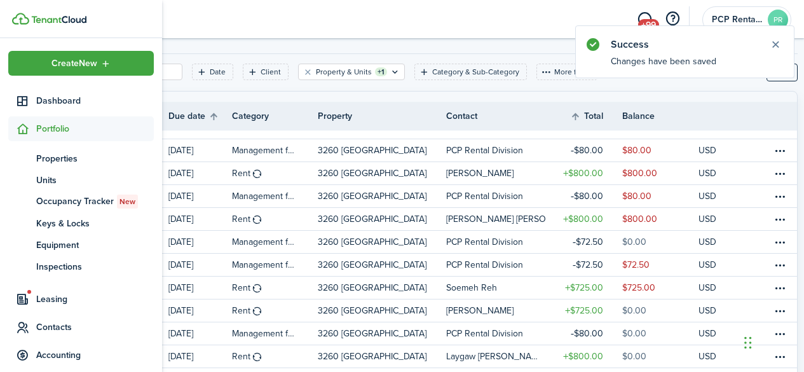
scroll to position [205, 0]
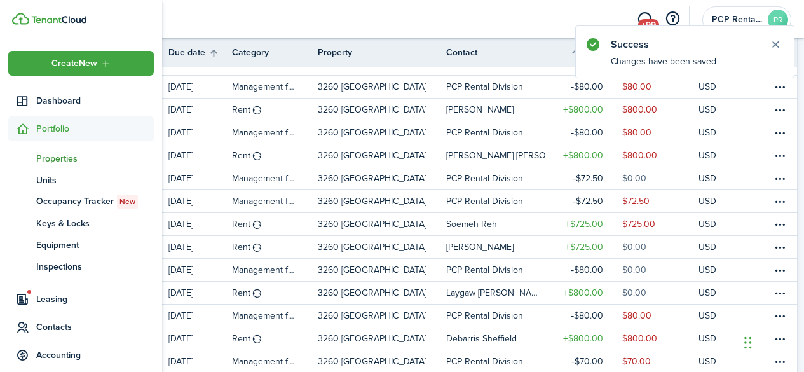
click at [51, 157] on span "Properties" at bounding box center [95, 158] width 118 height 13
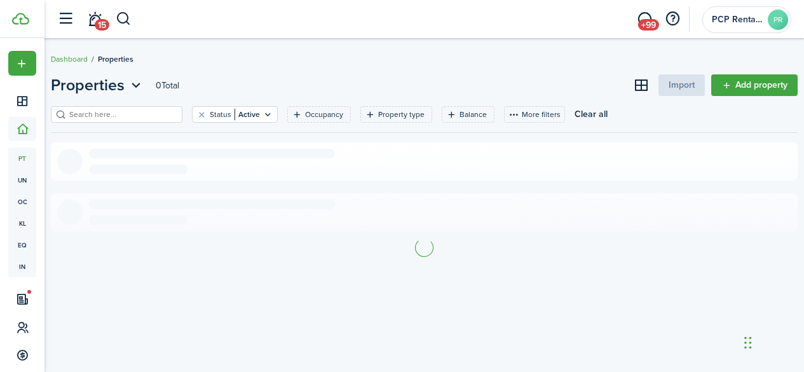
click at [164, 111] on input "search" at bounding box center [122, 115] width 112 height 12
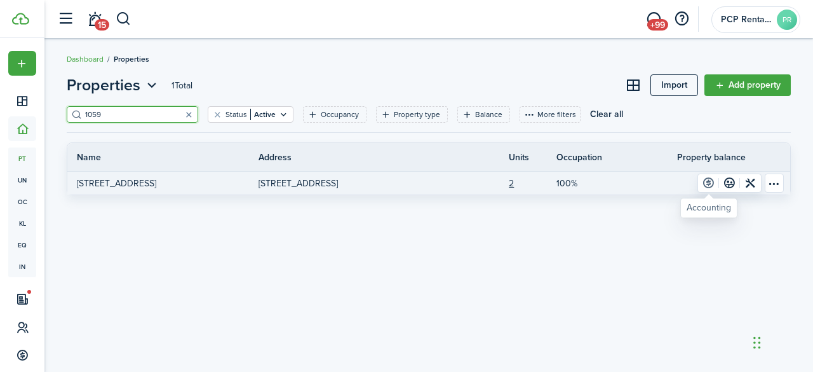
type input "1059"
click at [707, 184] on link at bounding box center [708, 183] width 21 height 18
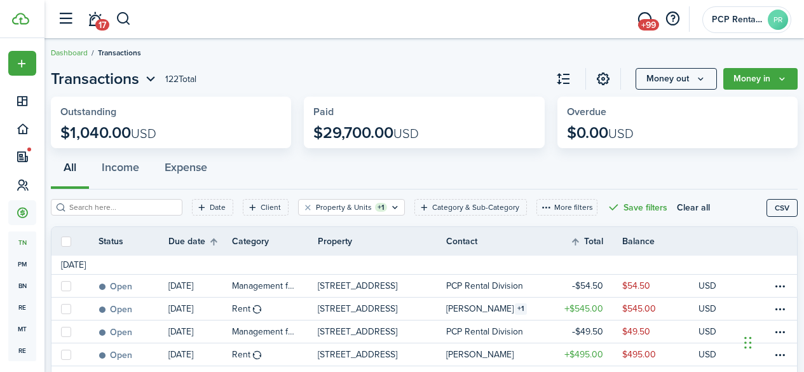
scroll to position [64, 0]
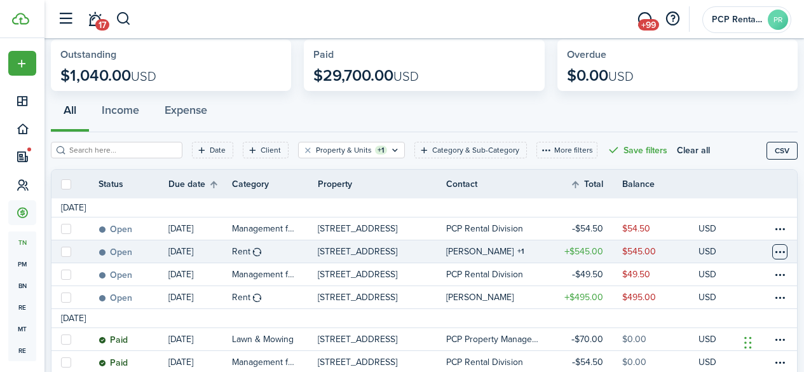
click at [773, 251] on table-menu-btn-icon at bounding box center [779, 251] width 15 height 15
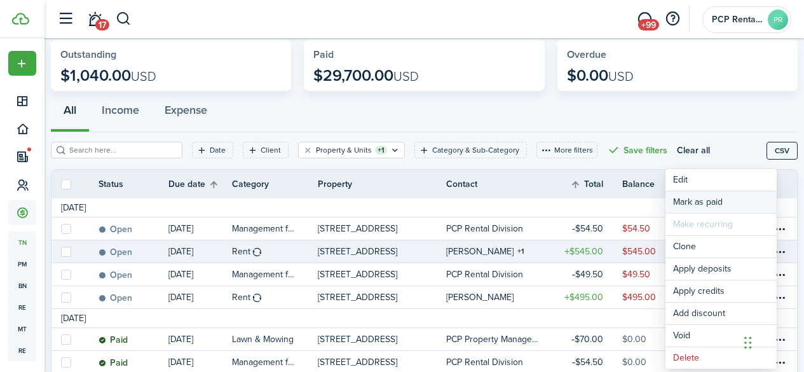
click at [712, 198] on link "Mark as paid" at bounding box center [720, 202] width 111 height 22
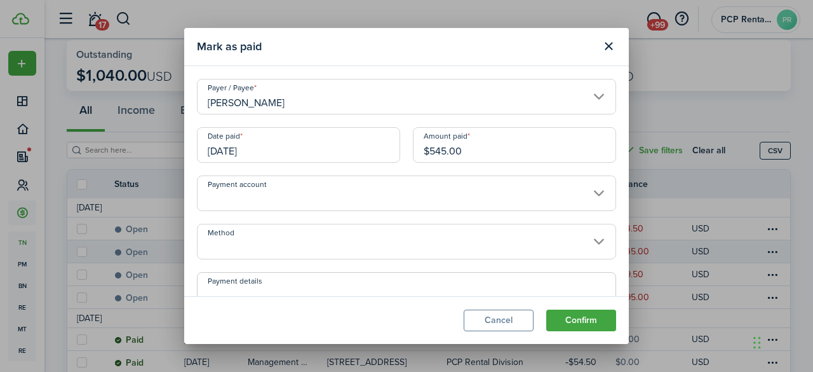
click at [295, 144] on input "[DATE]" at bounding box center [298, 145] width 203 height 36
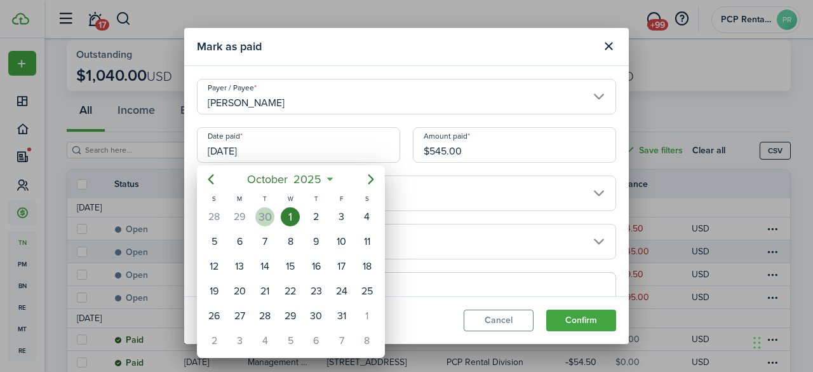
click at [266, 219] on div "30" at bounding box center [264, 216] width 19 height 19
type input "[DATE]"
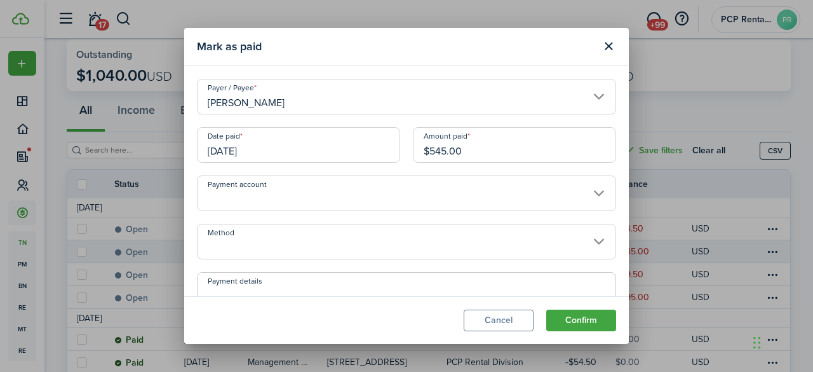
click at [257, 247] on input "Method" at bounding box center [406, 242] width 419 height 36
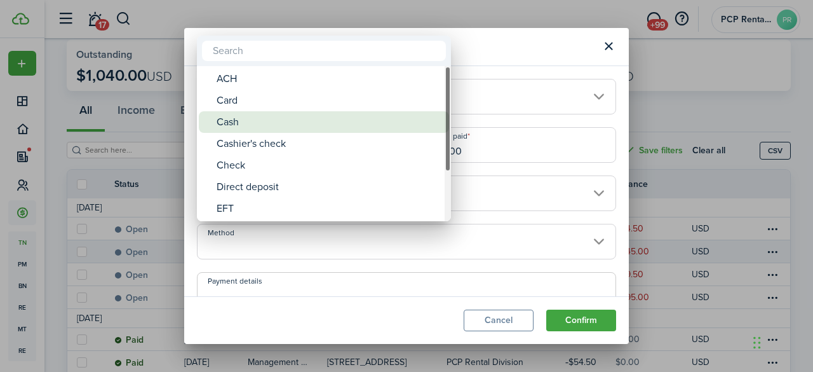
click at [238, 118] on div "Cash" at bounding box center [329, 122] width 225 height 22
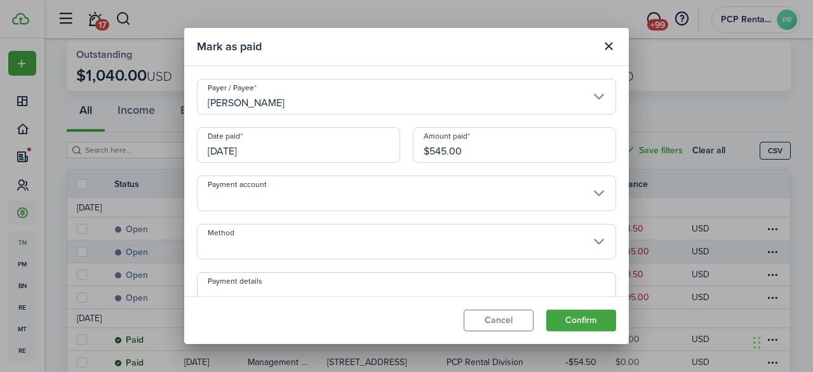
type input "Cash"
click at [571, 317] on button "Confirm" at bounding box center [581, 320] width 70 height 22
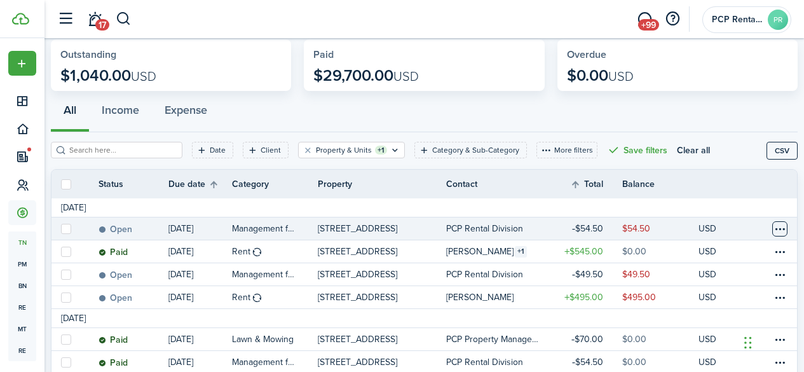
click at [772, 226] on table-menu-btn-icon at bounding box center [779, 228] width 15 height 15
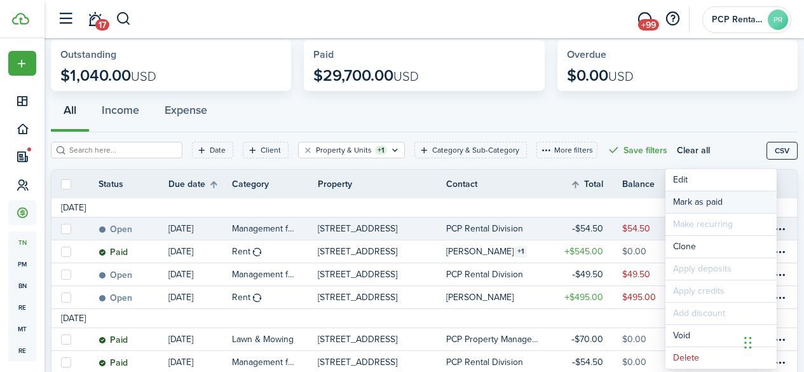
click at [705, 200] on link "Mark as paid" at bounding box center [720, 202] width 111 height 22
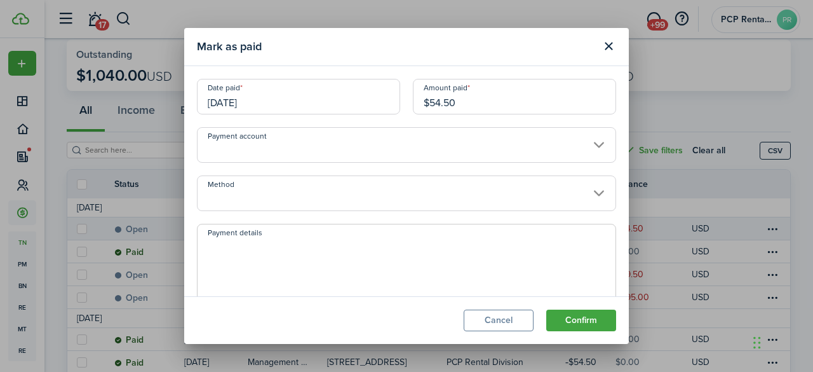
click at [269, 103] on input "[DATE]" at bounding box center [298, 97] width 203 height 36
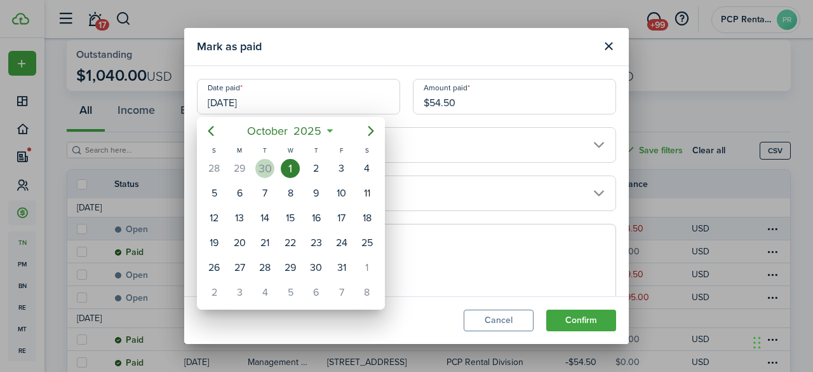
click at [266, 168] on div "30" at bounding box center [264, 168] width 19 height 19
type input "[DATE]"
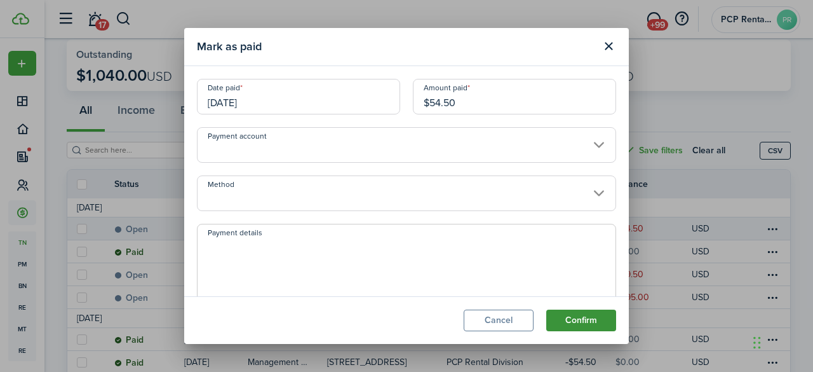
click at [581, 318] on button "Confirm" at bounding box center [581, 320] width 70 height 22
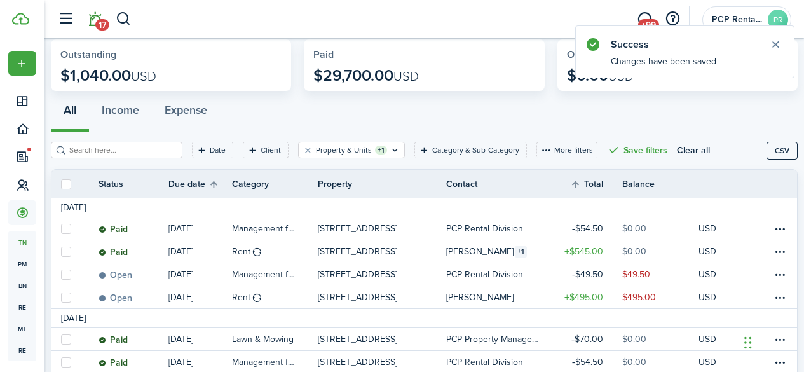
click at [95, 17] on link "17" at bounding box center [95, 19] width 24 height 32
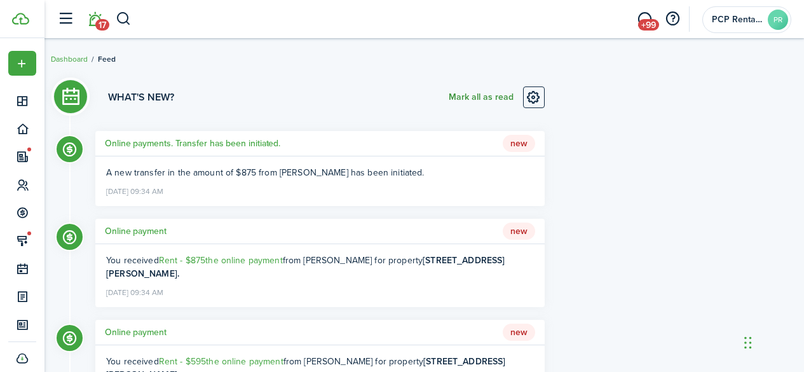
click at [458, 96] on button "Mark all as read" at bounding box center [481, 97] width 65 height 22
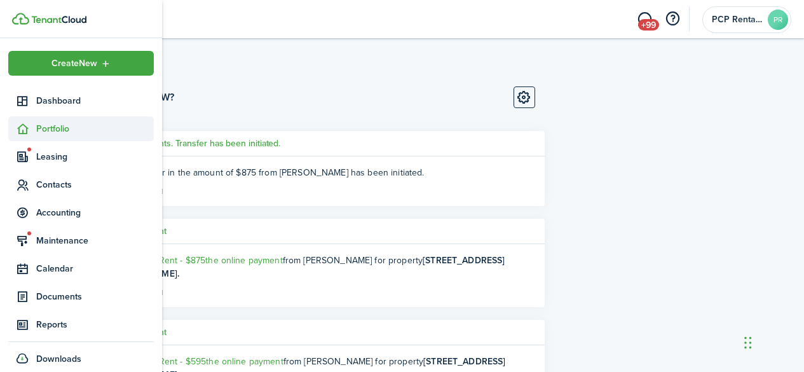
click at [46, 127] on span "Portfolio" at bounding box center [95, 128] width 118 height 13
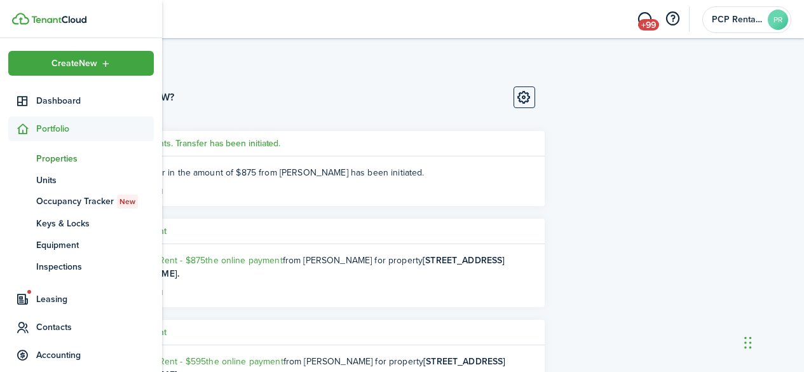
click at [47, 156] on span "Properties" at bounding box center [95, 158] width 118 height 13
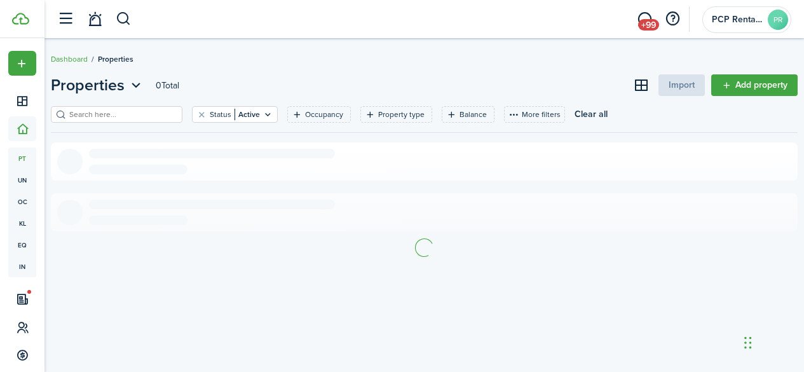
click at [162, 116] on input "search" at bounding box center [122, 115] width 112 height 12
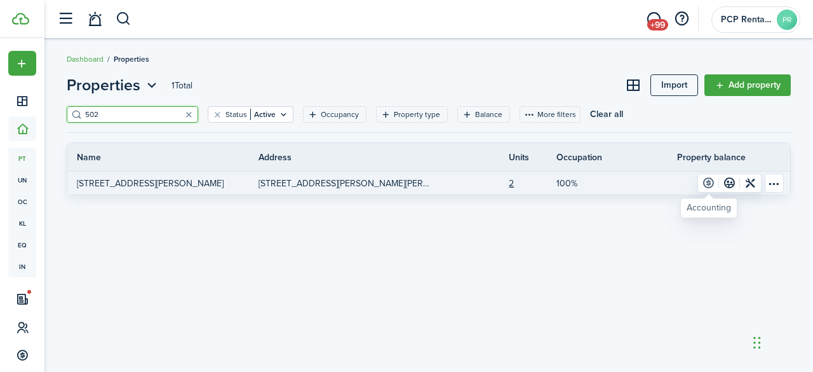
type input "502"
click at [708, 186] on link at bounding box center [708, 183] width 21 height 18
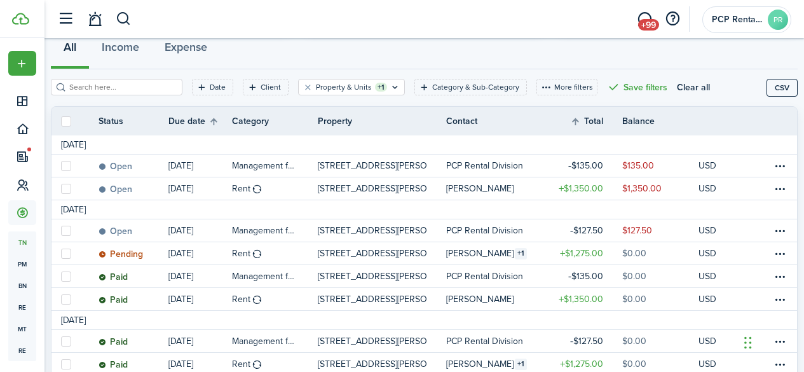
scroll to position [127, 0]
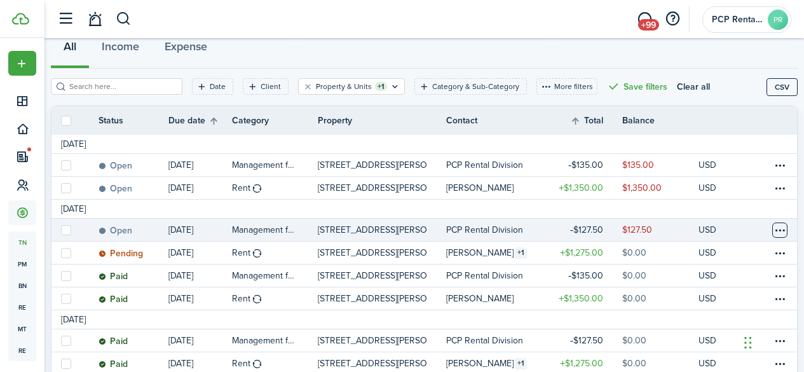
click at [775, 231] on table-menu-btn-icon at bounding box center [779, 229] width 15 height 15
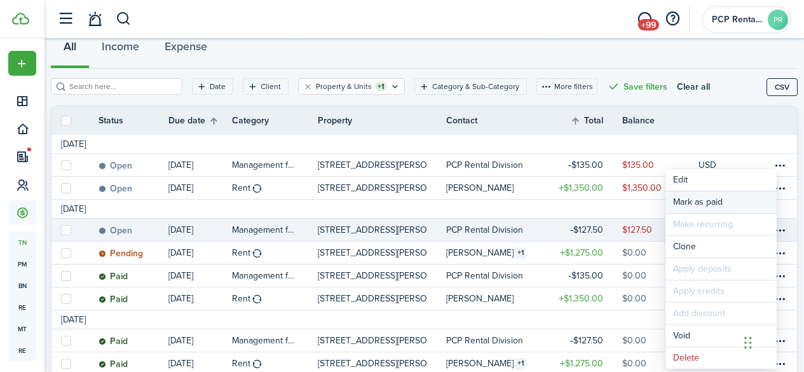
click at [702, 200] on link "Mark as paid" at bounding box center [720, 202] width 111 height 22
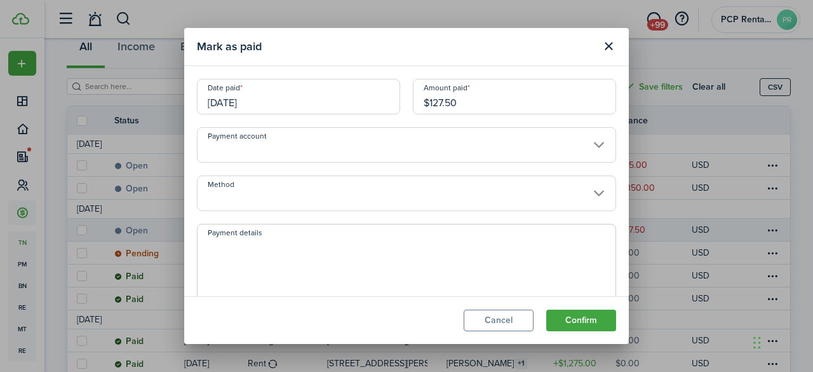
click at [273, 98] on input "[DATE]" at bounding box center [298, 97] width 203 height 36
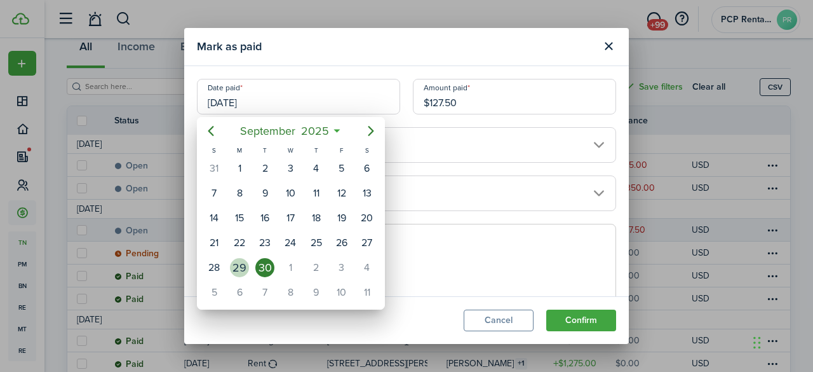
click at [243, 266] on div "29" at bounding box center [239, 267] width 19 height 19
type input "[DATE]"
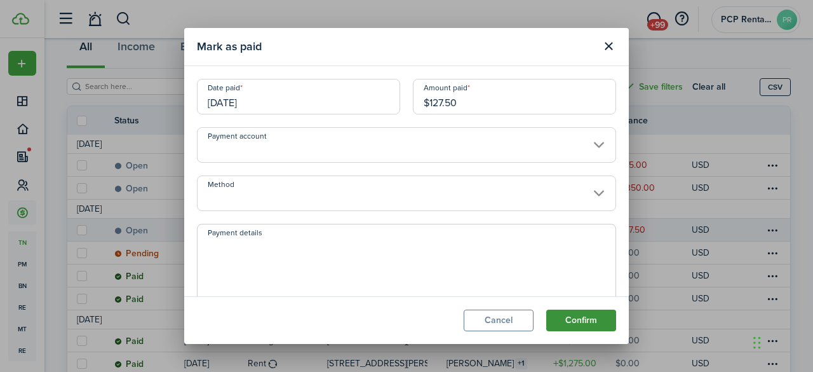
click at [597, 323] on button "Confirm" at bounding box center [581, 320] width 70 height 22
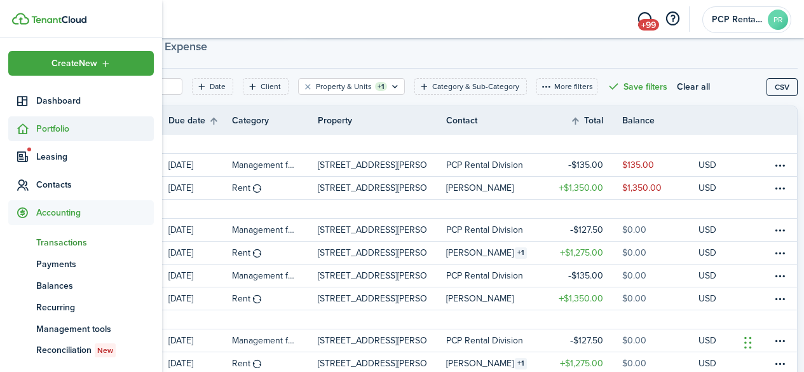
click at [52, 128] on span "Portfolio" at bounding box center [95, 128] width 118 height 13
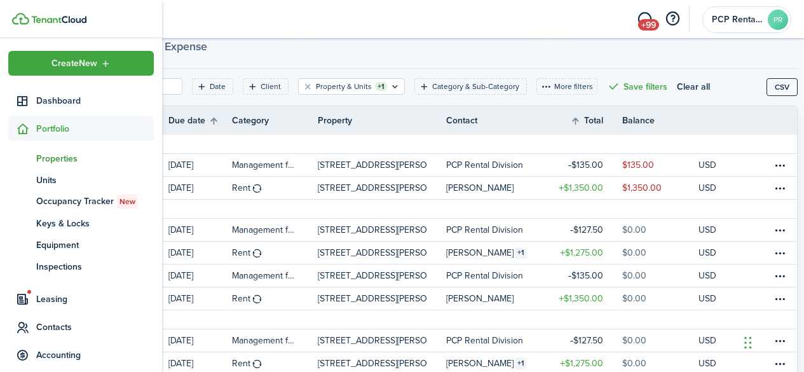
click at [50, 155] on span "Properties" at bounding box center [95, 158] width 118 height 13
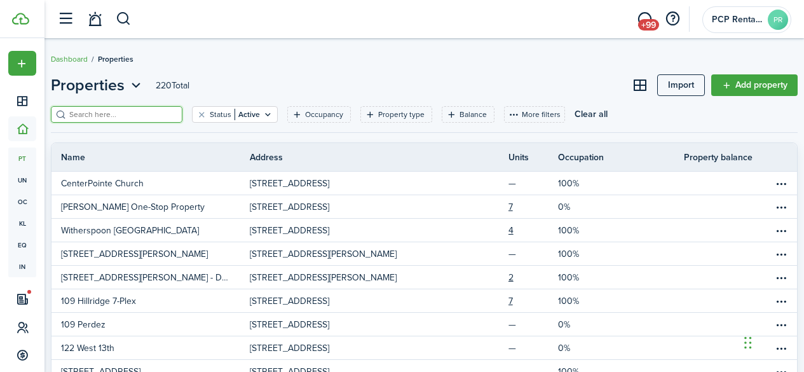
click at [159, 114] on input "search" at bounding box center [122, 115] width 112 height 12
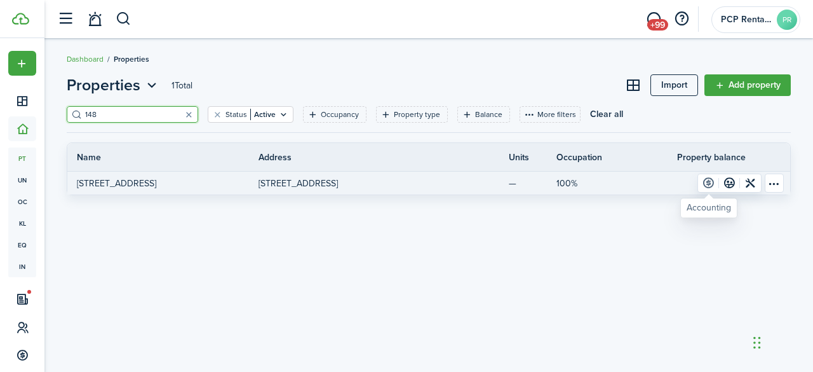
type input "148"
click at [712, 182] on link at bounding box center [708, 183] width 21 height 18
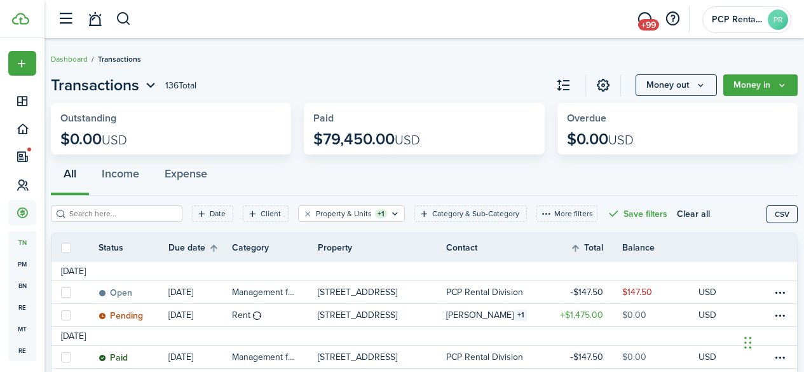
scroll to position [64, 0]
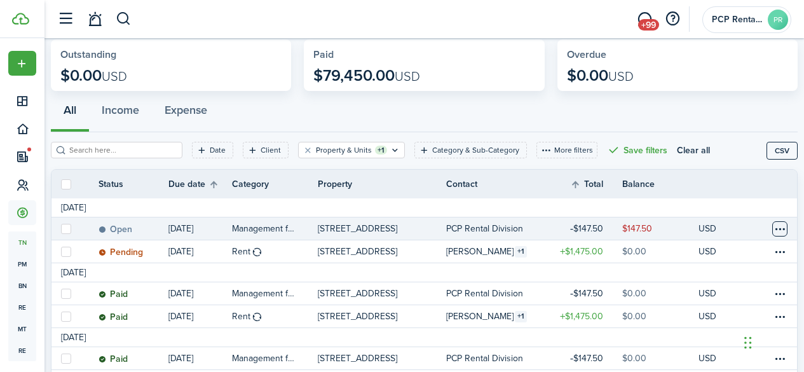
click at [772, 226] on table-menu-btn-icon at bounding box center [779, 228] width 15 height 15
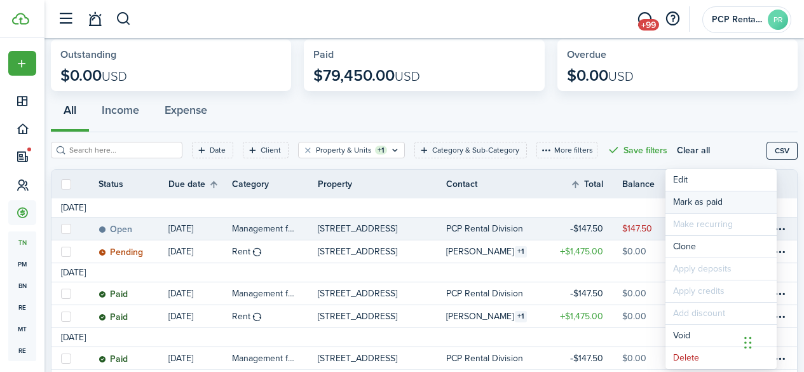
click at [687, 194] on link "Mark as paid" at bounding box center [720, 202] width 111 height 22
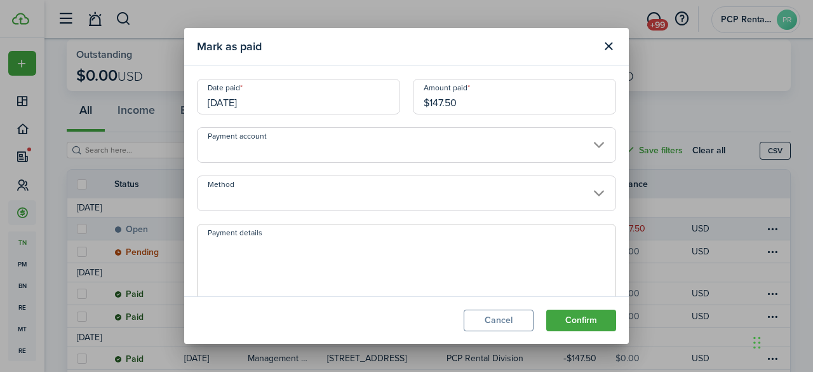
click at [269, 100] on input "[DATE]" at bounding box center [298, 97] width 203 height 36
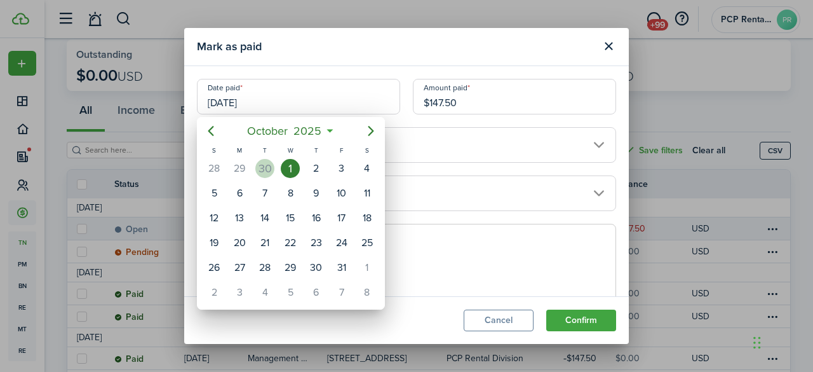
click at [261, 168] on div "30" at bounding box center [264, 168] width 19 height 19
type input "[DATE]"
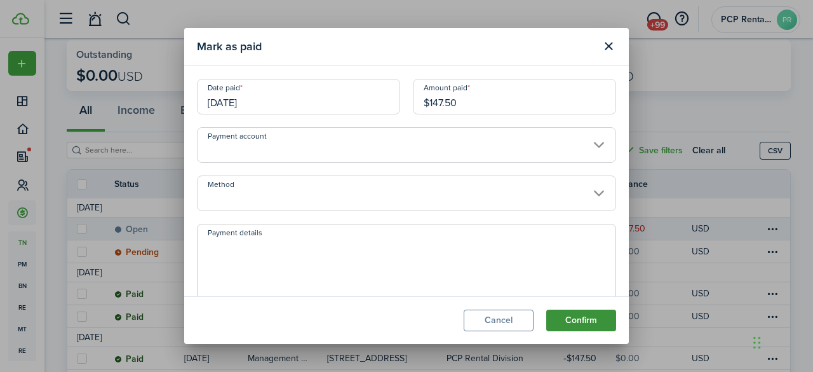
click at [561, 324] on button "Confirm" at bounding box center [581, 320] width 70 height 22
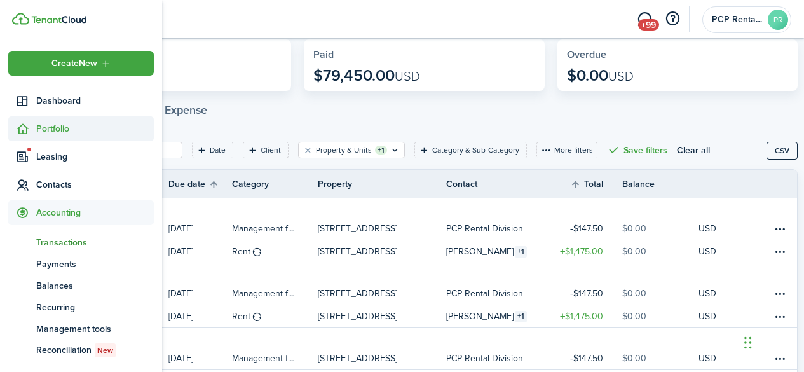
click at [54, 123] on span "Portfolio" at bounding box center [95, 128] width 118 height 13
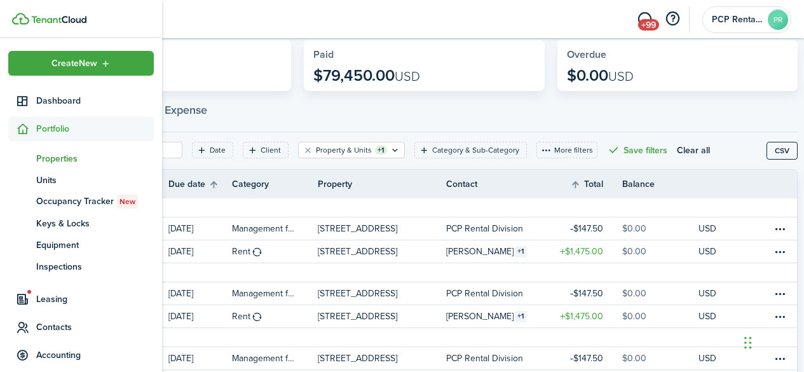
click at [52, 152] on span "Properties" at bounding box center [95, 158] width 118 height 13
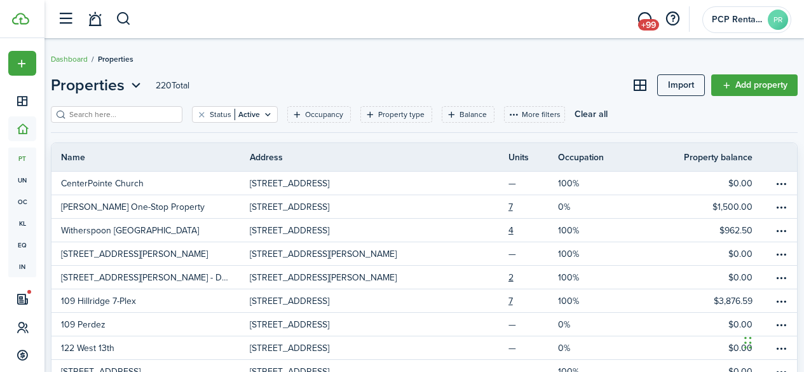
click at [152, 113] on input "search" at bounding box center [122, 115] width 112 height 12
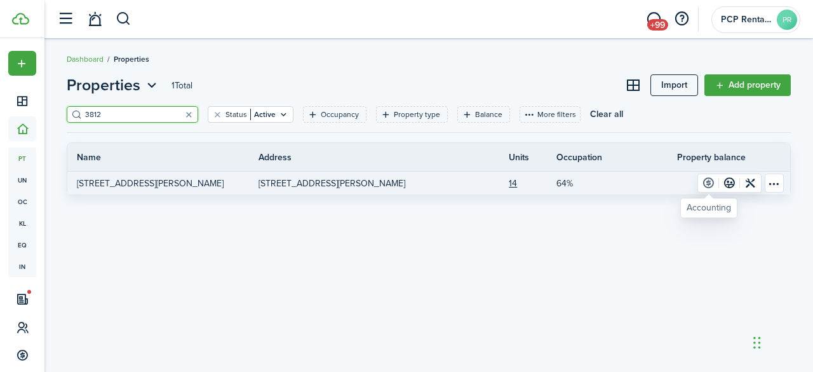
type input "3812"
click at [711, 182] on link at bounding box center [708, 183] width 21 height 18
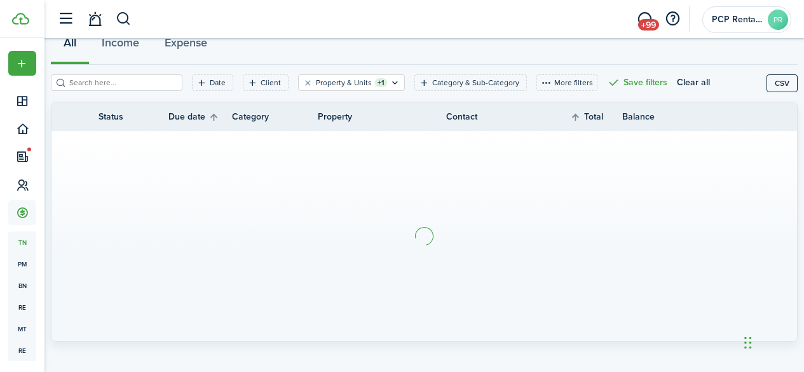
scroll to position [142, 0]
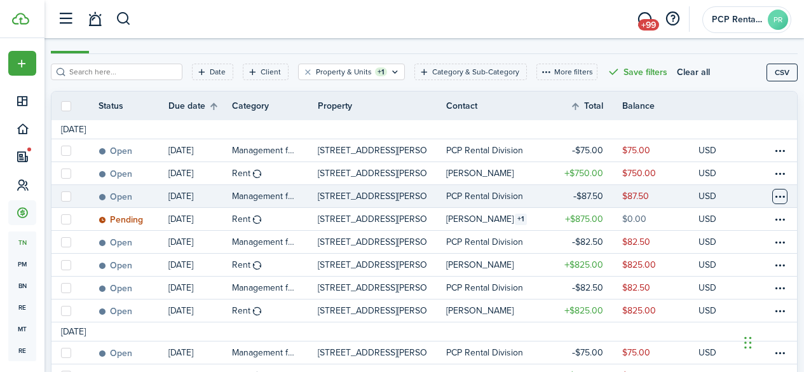
click at [772, 194] on table-menu-btn-icon at bounding box center [779, 196] width 15 height 15
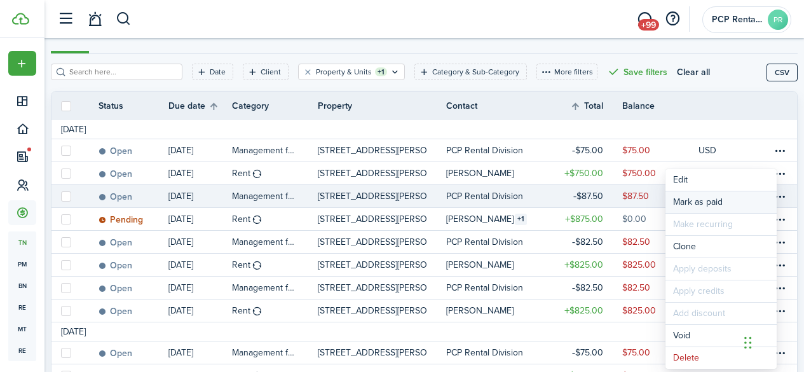
click at [725, 195] on link "Mark as paid" at bounding box center [720, 202] width 111 height 22
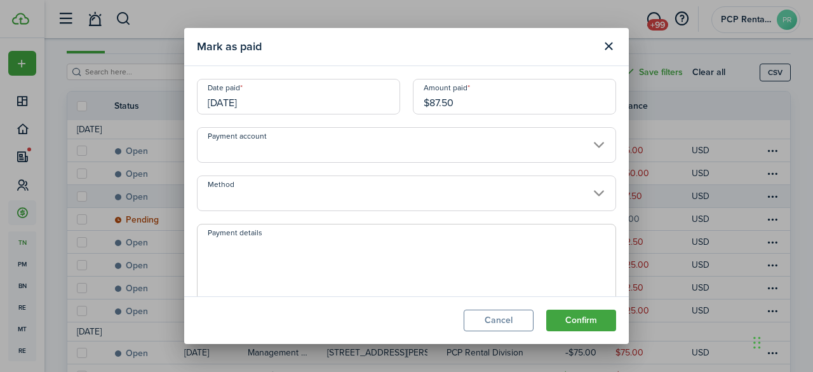
click at [278, 102] on input "[DATE]" at bounding box center [298, 97] width 203 height 36
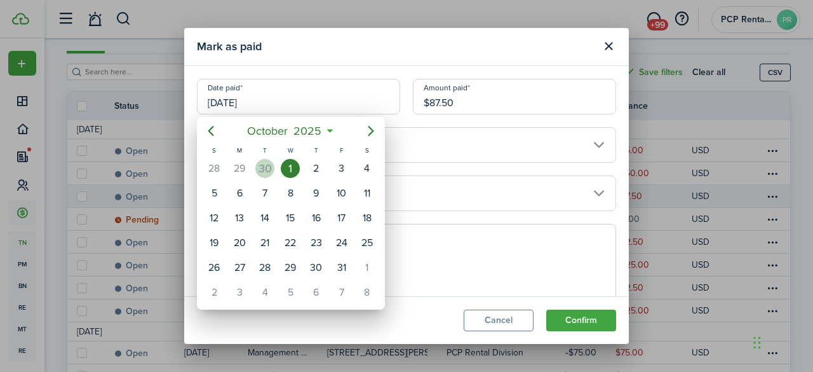
click at [269, 168] on div "30" at bounding box center [264, 168] width 19 height 19
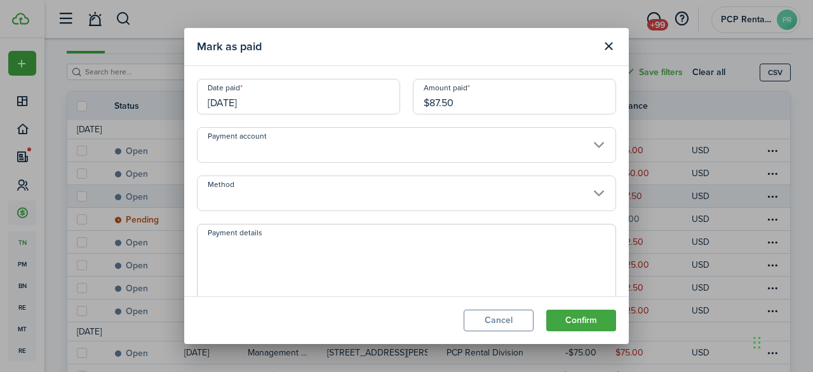
type input "[DATE]"
click at [576, 323] on button "Confirm" at bounding box center [581, 320] width 70 height 22
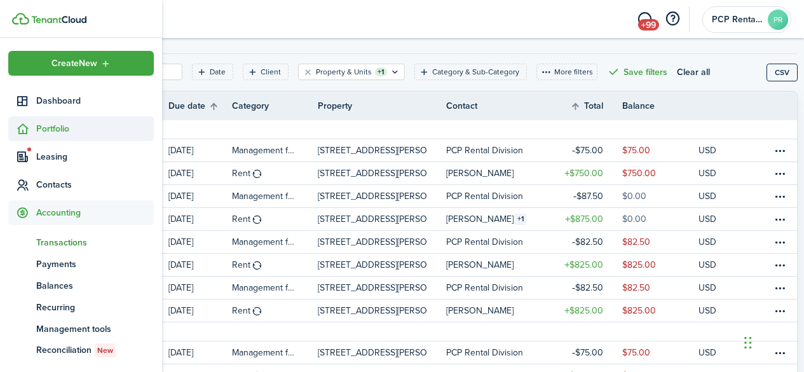
click at [48, 128] on span "Portfolio" at bounding box center [95, 128] width 118 height 13
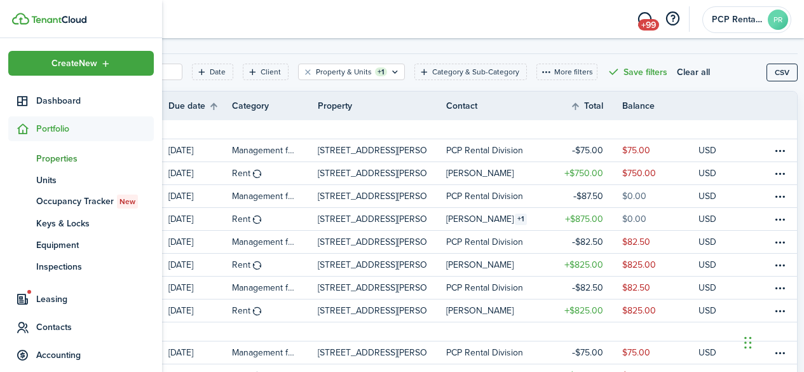
click at [45, 159] on span "Properties" at bounding box center [95, 158] width 118 height 13
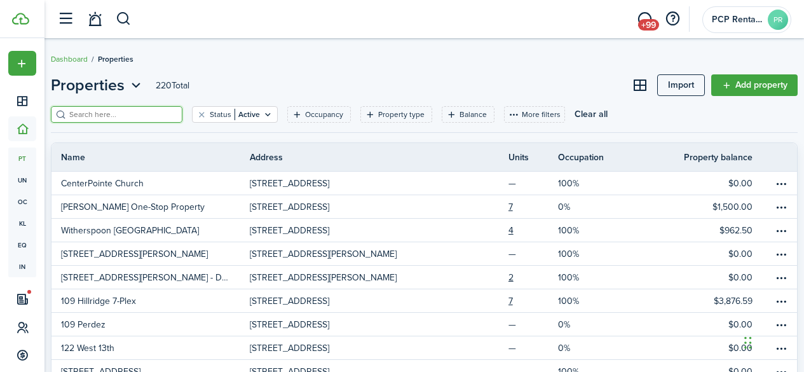
click at [97, 113] on input "search" at bounding box center [122, 115] width 112 height 12
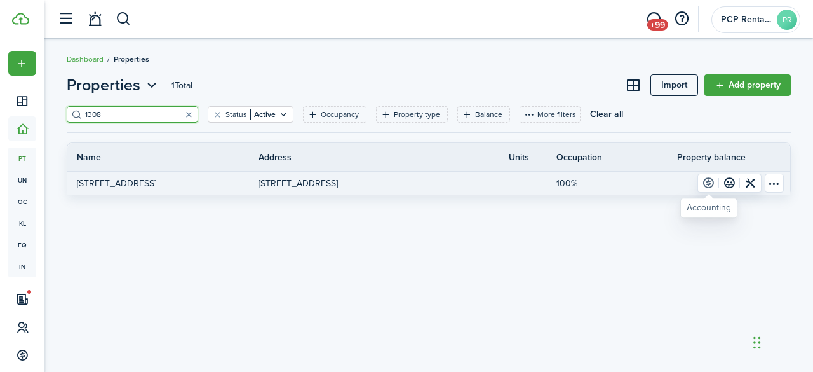
type input "1308"
click at [709, 186] on link at bounding box center [708, 183] width 21 height 18
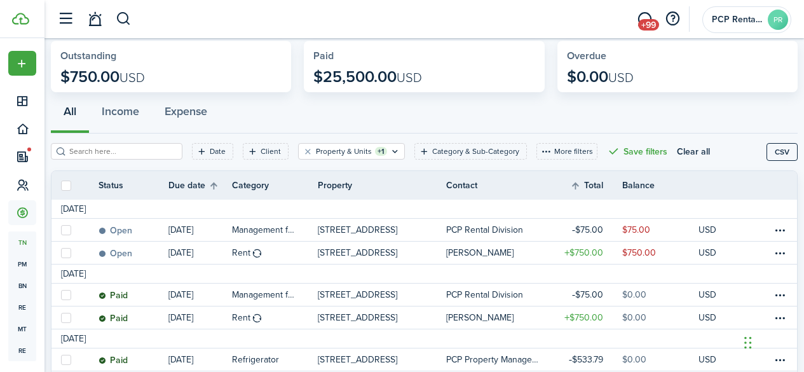
scroll to position [127, 0]
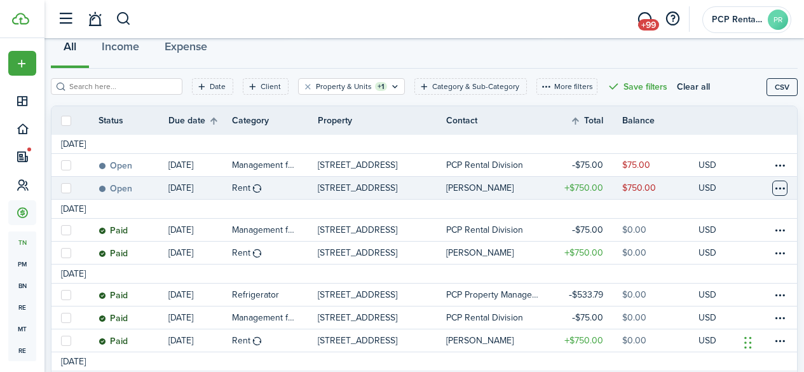
click at [772, 191] on table-menu-btn-icon at bounding box center [779, 187] width 15 height 15
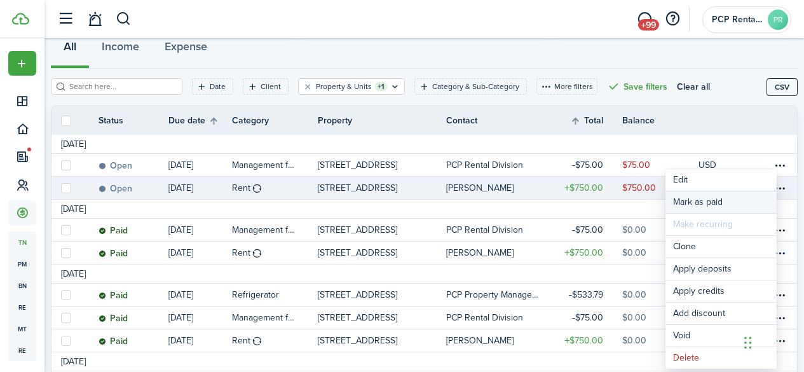
click at [719, 201] on link "Mark as paid" at bounding box center [720, 202] width 111 height 22
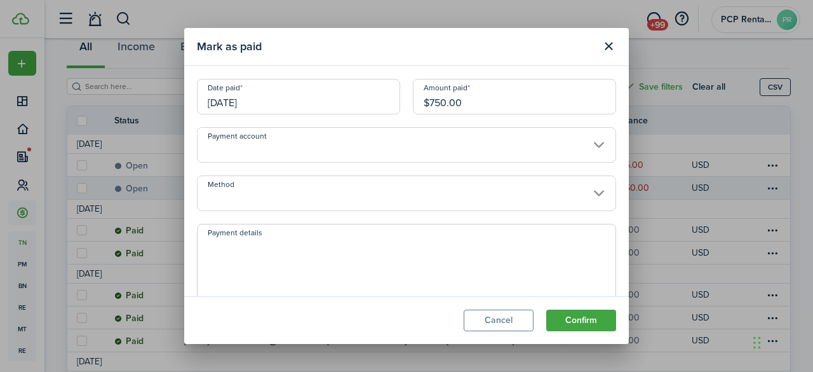
click at [240, 201] on input "Method" at bounding box center [406, 193] width 419 height 36
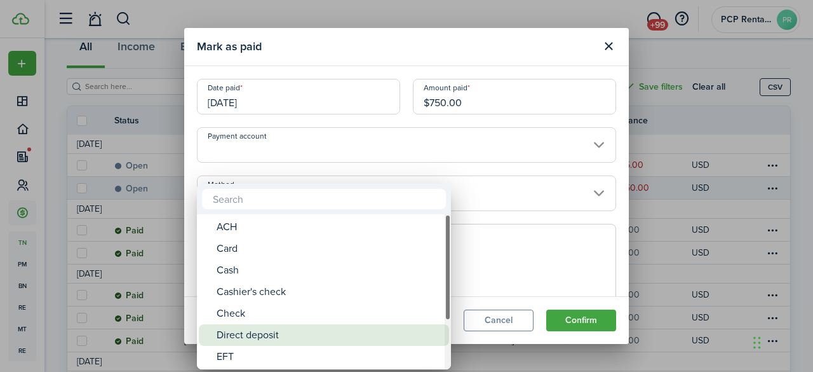
click at [222, 333] on div "Direct deposit" at bounding box center [329, 335] width 225 height 22
type input "Direct deposit"
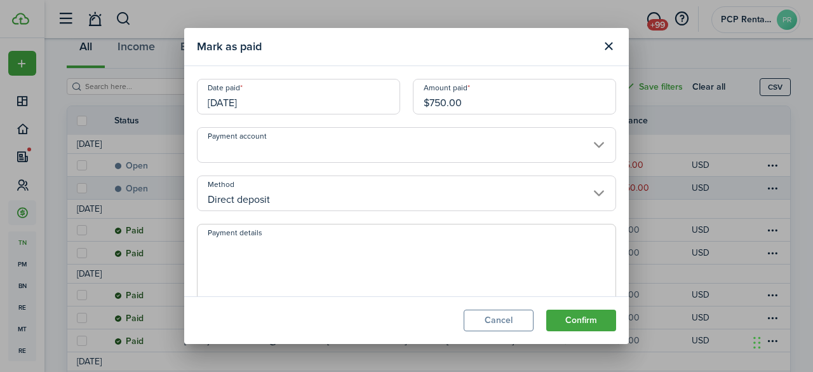
click at [248, 250] on textarea "Payment details" at bounding box center [407, 268] width 418 height 61
click at [300, 242] on textarea "City of Bowling Gree Section 8" at bounding box center [407, 268] width 418 height 61
type textarea "City of [GEOGRAPHIC_DATA] Section 8"
click at [565, 315] on button "Confirm" at bounding box center [581, 320] width 70 height 22
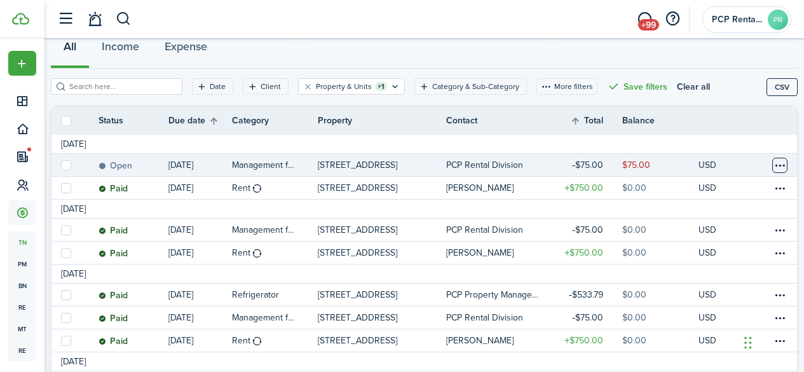
click at [772, 166] on table-menu-btn-icon at bounding box center [779, 165] width 15 height 15
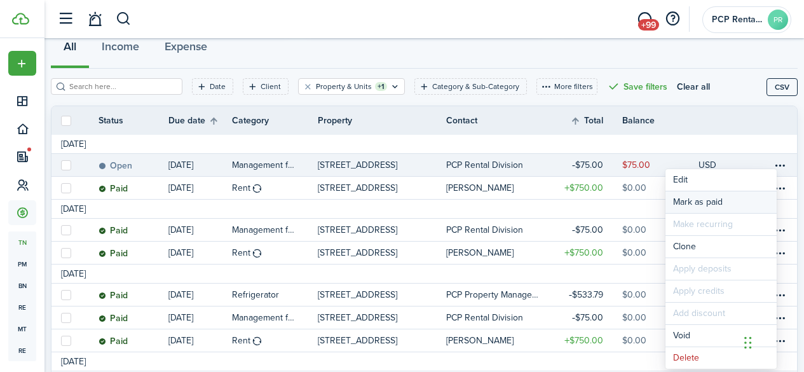
click at [686, 199] on link "Mark as paid" at bounding box center [720, 202] width 111 height 22
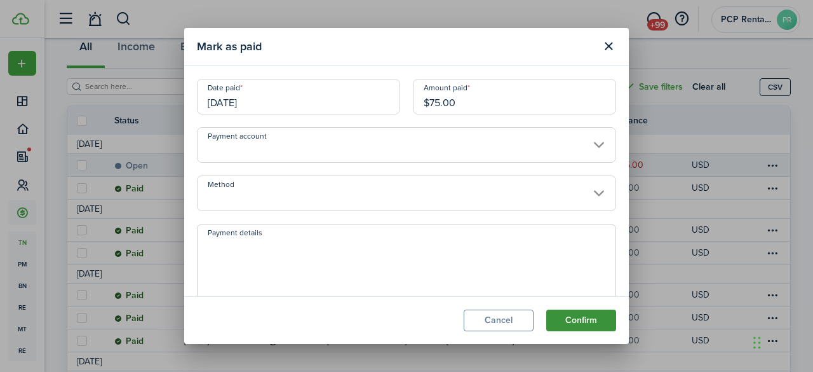
click at [582, 320] on button "Confirm" at bounding box center [581, 320] width 70 height 22
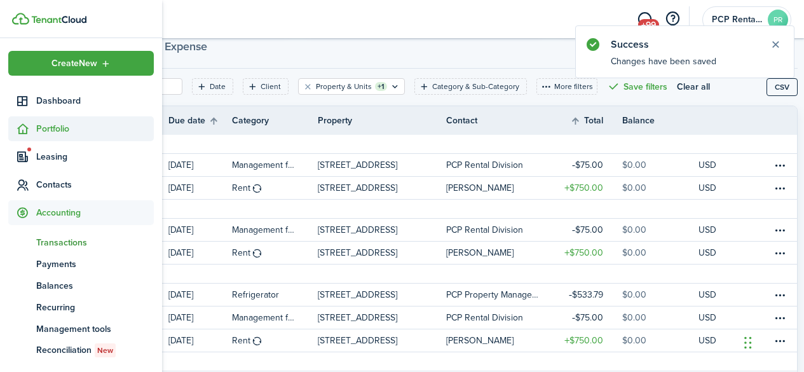
click at [53, 128] on span "Portfolio" at bounding box center [95, 128] width 118 height 13
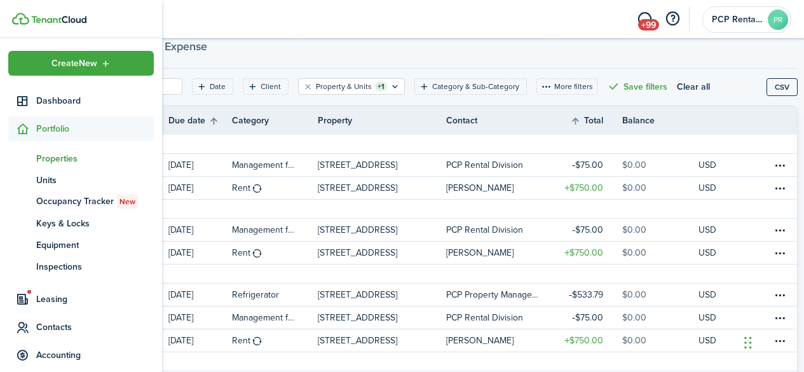
click at [48, 159] on span "Properties" at bounding box center [95, 158] width 118 height 13
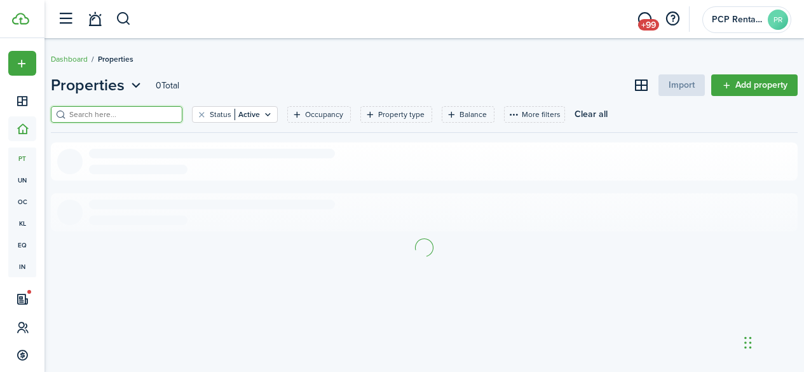
click at [154, 114] on input "search" at bounding box center [122, 115] width 112 height 12
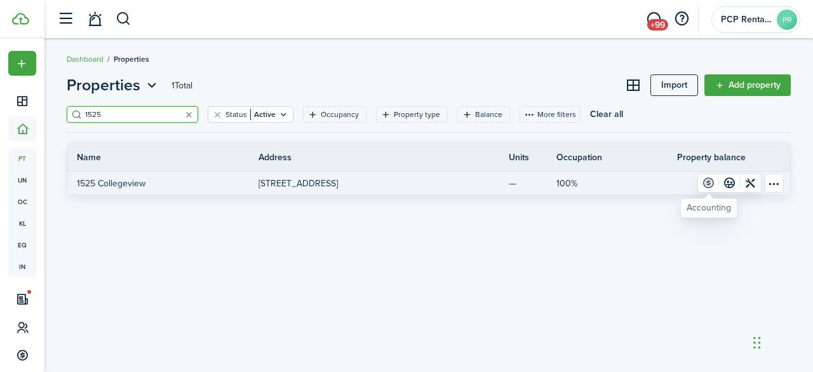
type input "1525"
click at [708, 182] on link at bounding box center [708, 183] width 21 height 18
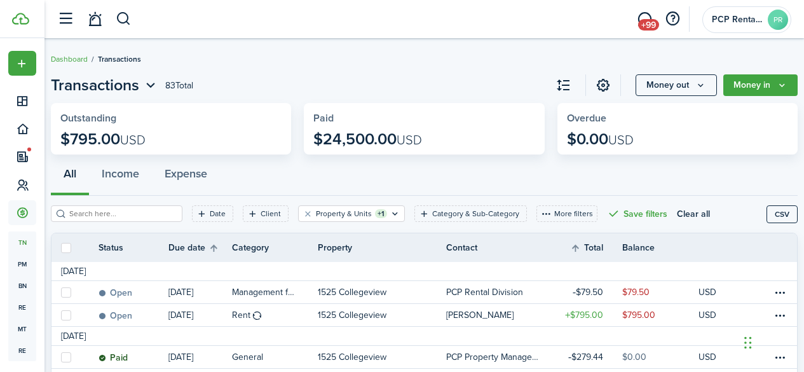
scroll to position [64, 0]
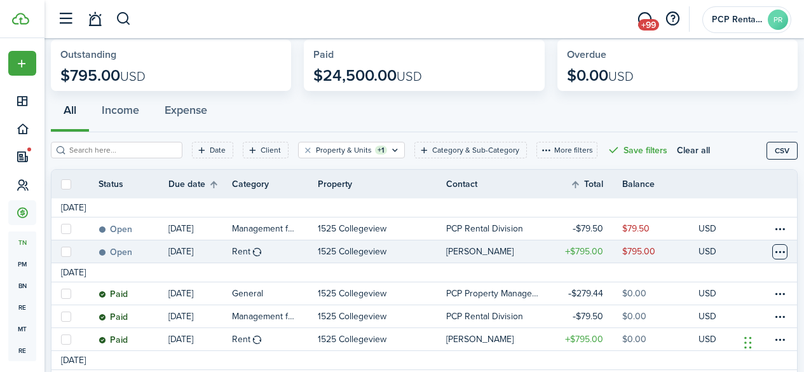
click at [772, 248] on table-menu-btn-icon at bounding box center [779, 251] width 15 height 15
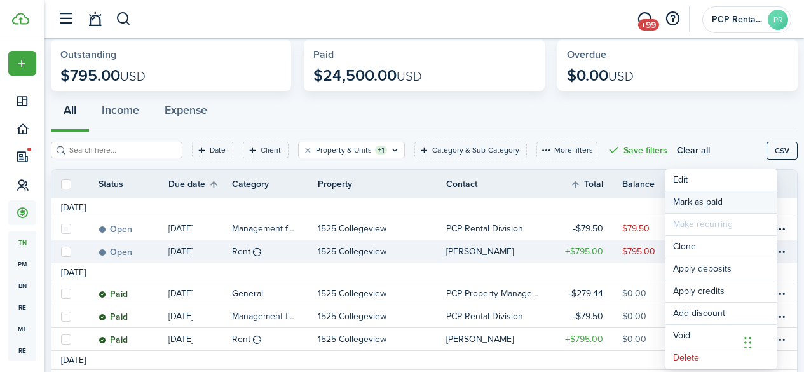
click at [695, 201] on link "Mark as paid" at bounding box center [720, 202] width 111 height 22
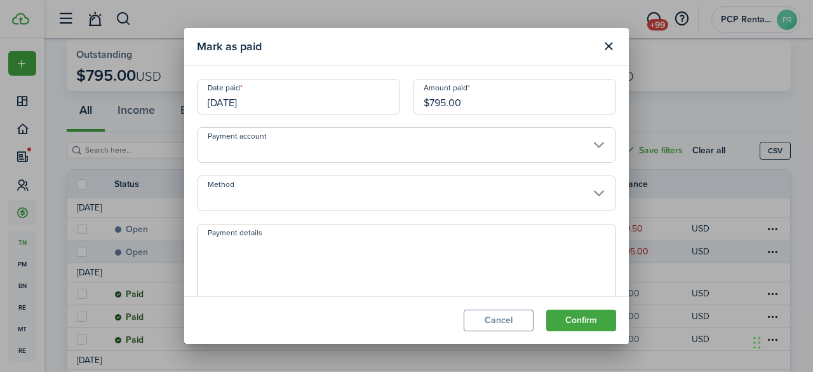
click at [441, 102] on input "$795.00" at bounding box center [514, 97] width 203 height 36
click at [268, 195] on input "Method" at bounding box center [406, 193] width 419 height 36
type input "$490.00"
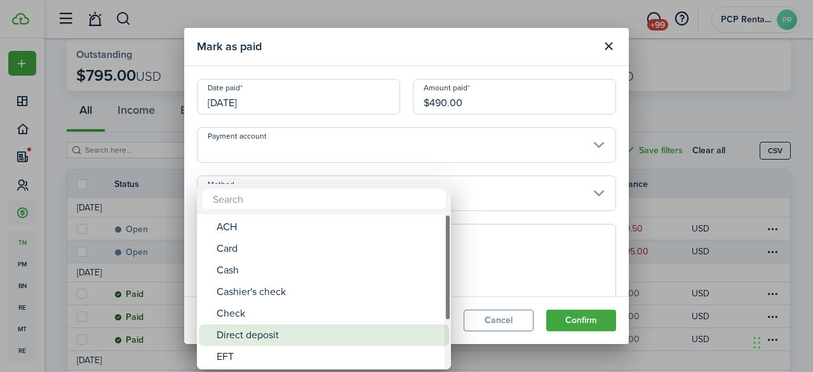
click at [238, 335] on div "Direct deposit" at bounding box center [329, 335] width 225 height 22
type input "Direct deposit"
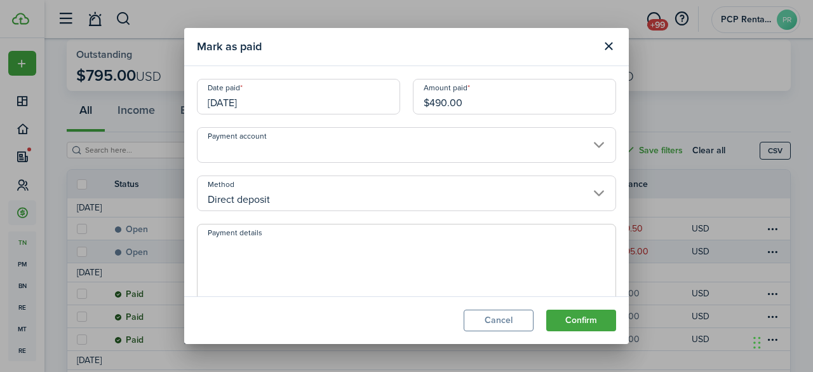
click at [250, 252] on textarea "Payment details" at bounding box center [407, 268] width 418 height 61
type textarea "City of [GEOGRAPHIC_DATA] Section 8"
click at [574, 323] on button "Confirm" at bounding box center [581, 320] width 70 height 22
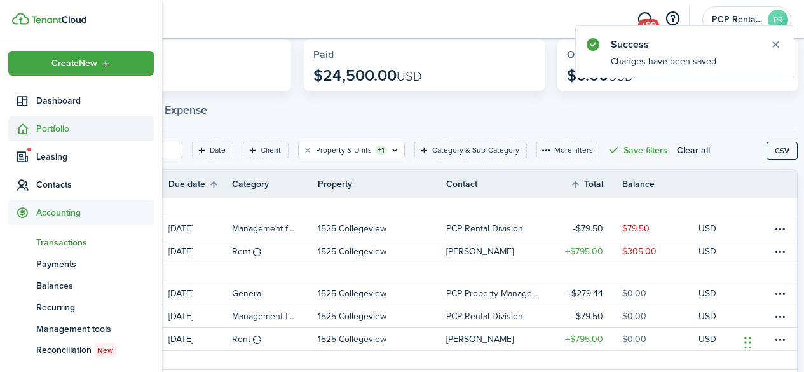
click at [53, 125] on span "Portfolio" at bounding box center [95, 128] width 118 height 13
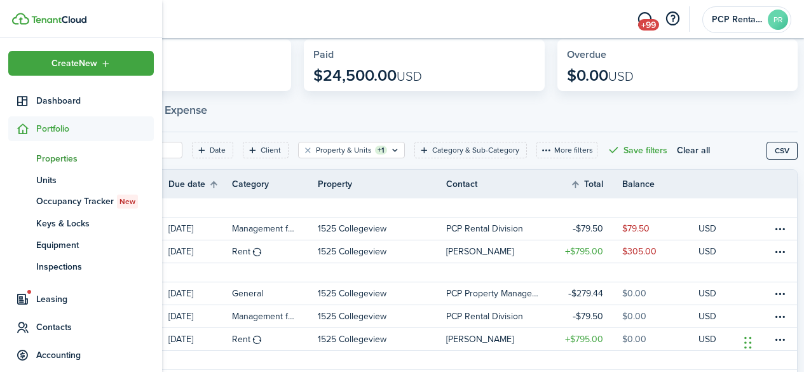
click at [46, 159] on span "Properties" at bounding box center [95, 158] width 118 height 13
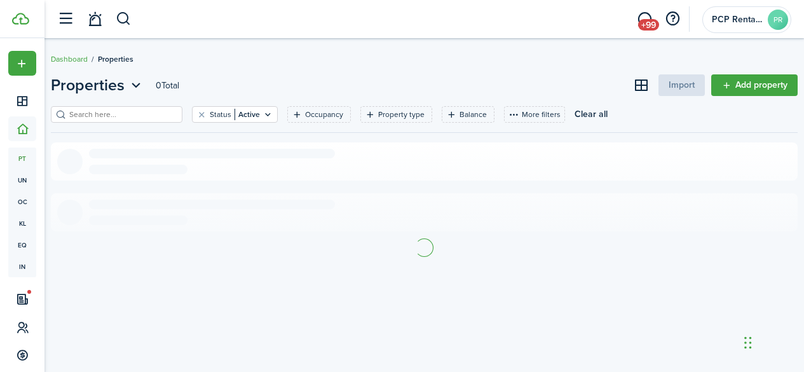
click at [126, 111] on input "search" at bounding box center [122, 115] width 112 height 12
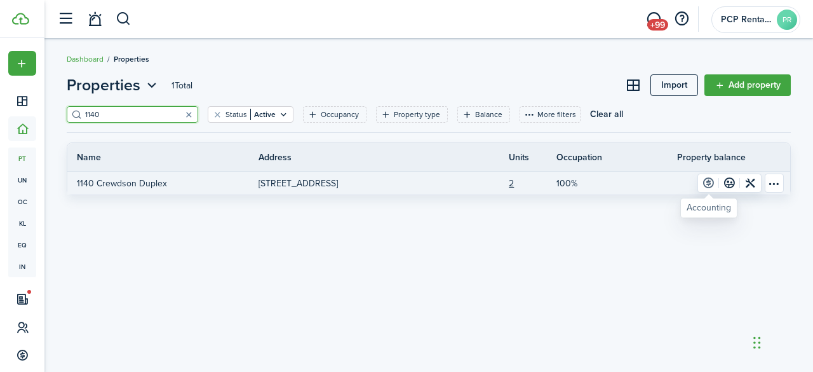
type input "1140"
click at [708, 179] on link at bounding box center [708, 183] width 21 height 18
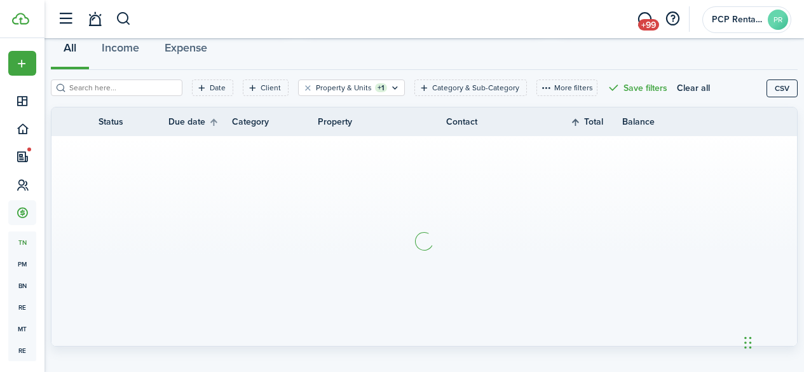
scroll to position [127, 0]
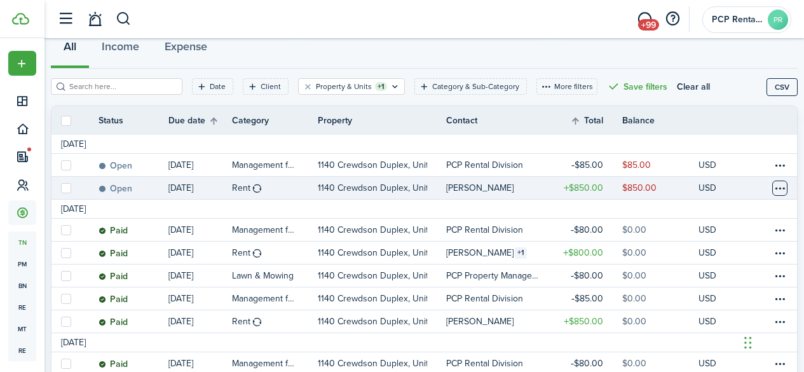
click at [772, 187] on table-menu-btn-icon at bounding box center [779, 187] width 15 height 15
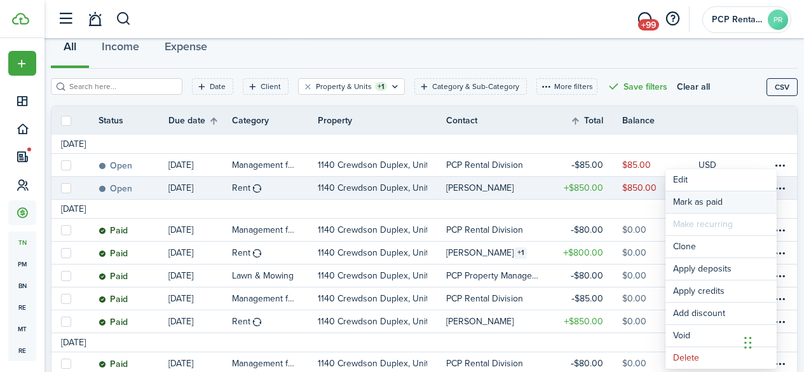
click at [689, 198] on link "Mark as paid" at bounding box center [720, 202] width 111 height 22
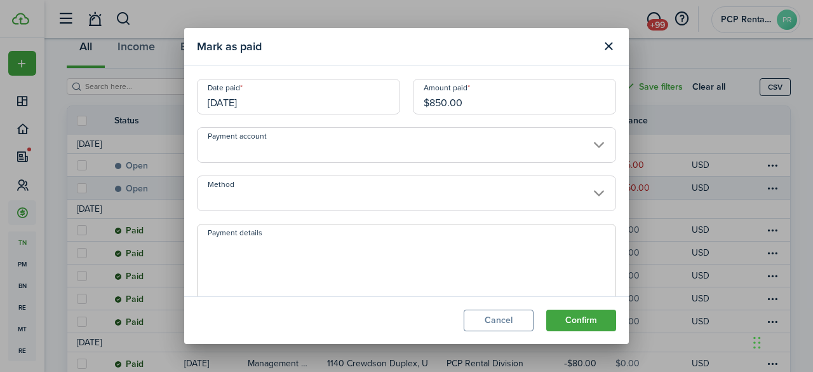
click at [441, 100] on input "$850.00" at bounding box center [514, 97] width 203 height 36
click at [240, 194] on input "Method" at bounding box center [406, 193] width 419 height 36
type input "$693.00"
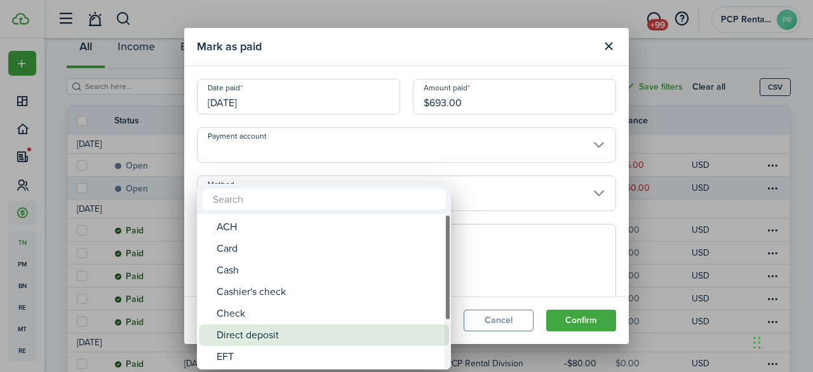
click at [240, 330] on div "Direct deposit" at bounding box center [329, 335] width 225 height 22
type input "Direct deposit"
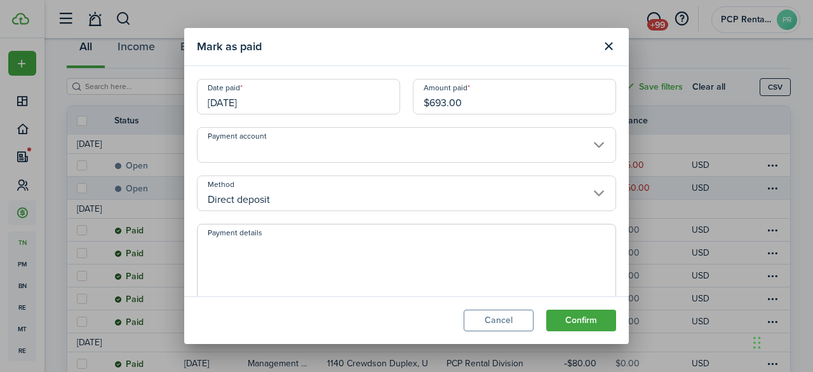
click at [248, 245] on textarea "Payment details" at bounding box center [407, 268] width 418 height 61
type textarea "/"
type textarea "City of [GEOGRAPHIC_DATA] Section 8"
click at [569, 318] on button "Confirm" at bounding box center [581, 320] width 70 height 22
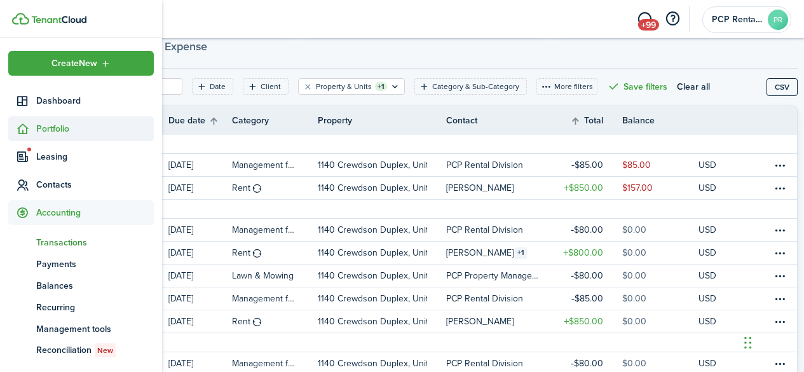
click at [50, 123] on span "Portfolio" at bounding box center [95, 128] width 118 height 13
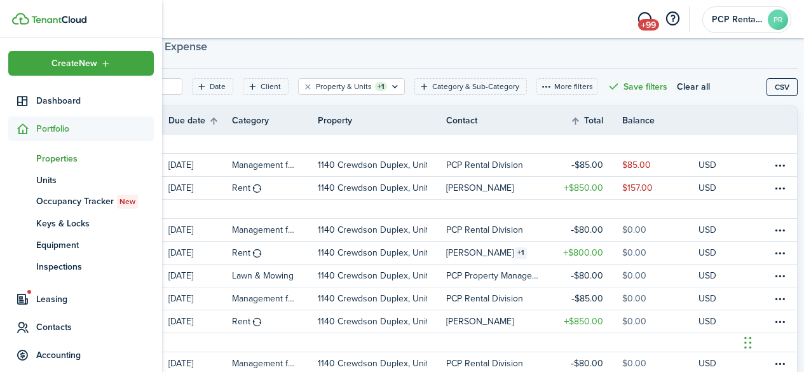
click at [47, 155] on span "Properties" at bounding box center [95, 158] width 118 height 13
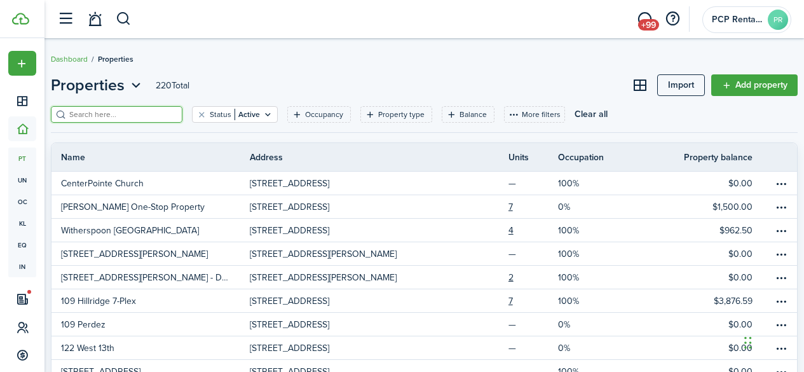
click at [113, 114] on input "search" at bounding box center [122, 115] width 112 height 12
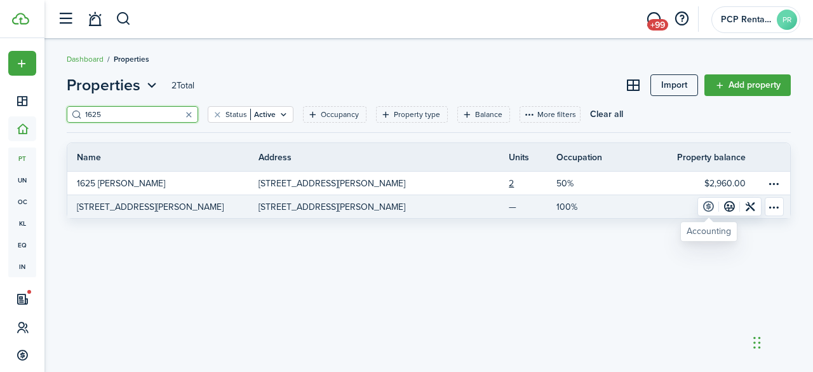
type input "1625"
click at [707, 203] on link at bounding box center [708, 207] width 21 height 18
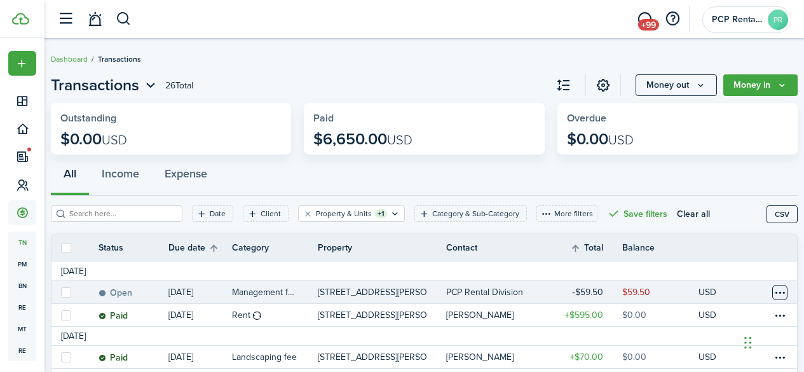
click at [772, 292] on table-menu-btn-icon at bounding box center [779, 292] width 15 height 15
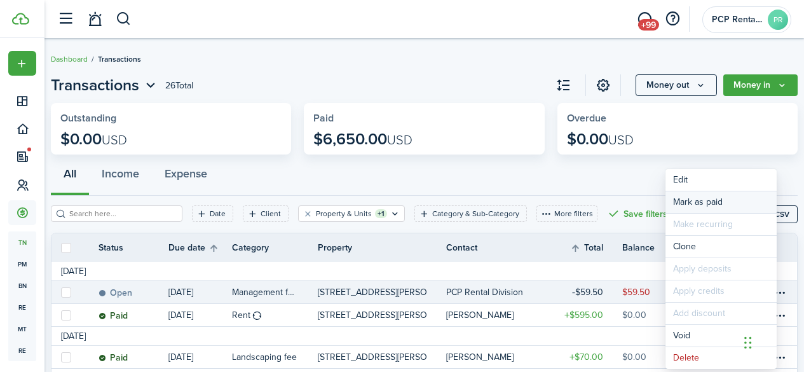
click at [699, 200] on link "Mark as paid" at bounding box center [720, 202] width 111 height 22
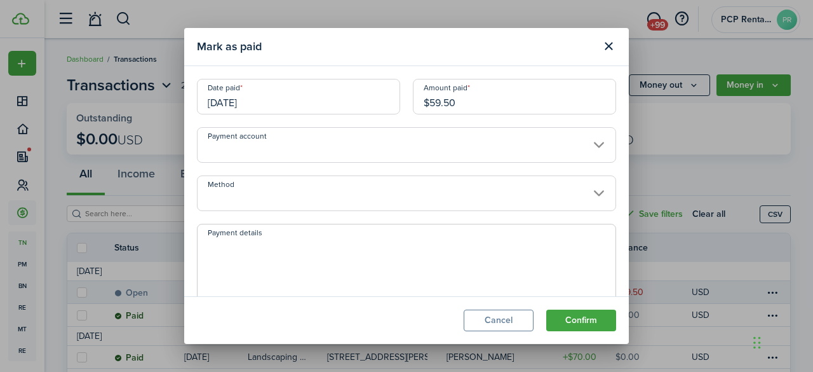
click at [278, 100] on input "[DATE]" at bounding box center [298, 97] width 203 height 36
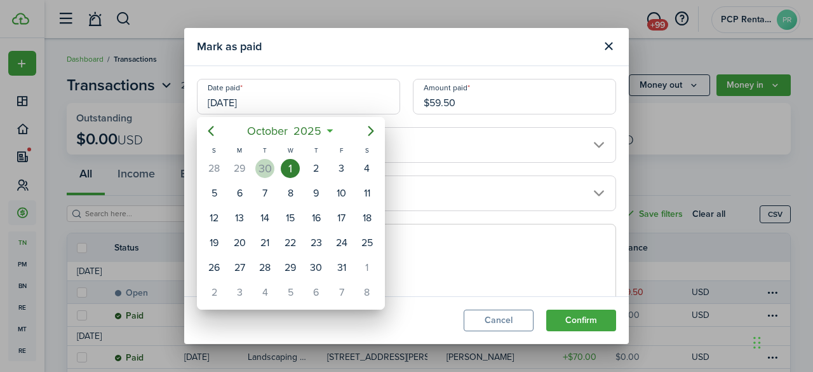
click at [260, 166] on div "30" at bounding box center [264, 168] width 19 height 19
type input "[DATE]"
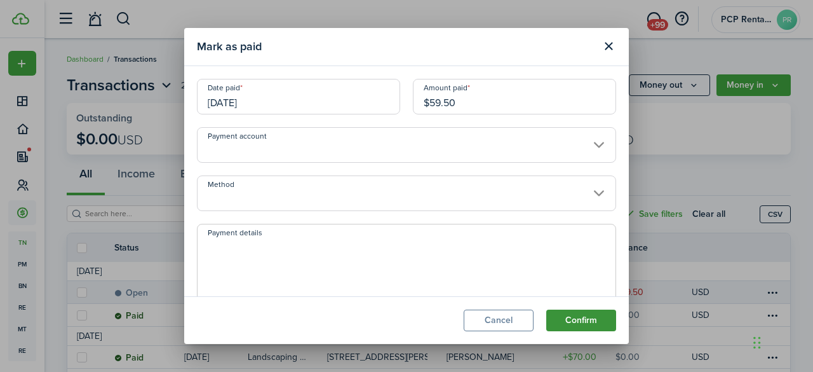
click at [553, 319] on button "Confirm" at bounding box center [581, 320] width 70 height 22
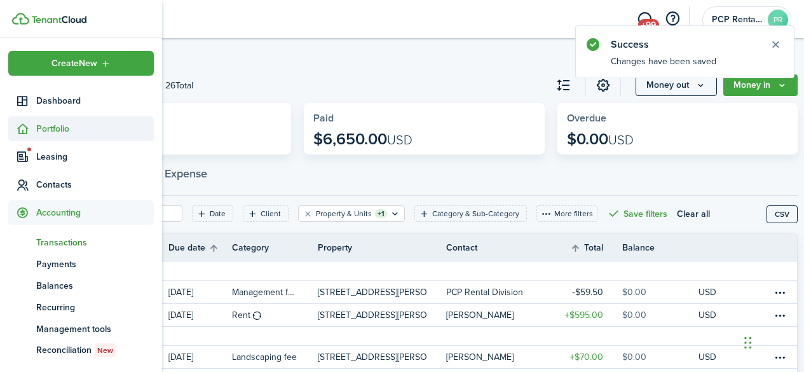
click at [46, 127] on span "Portfolio" at bounding box center [95, 128] width 118 height 13
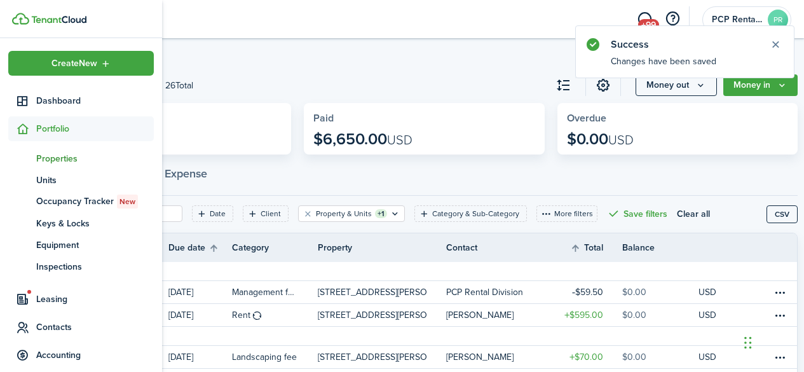
click at [48, 158] on span "Properties" at bounding box center [95, 158] width 118 height 13
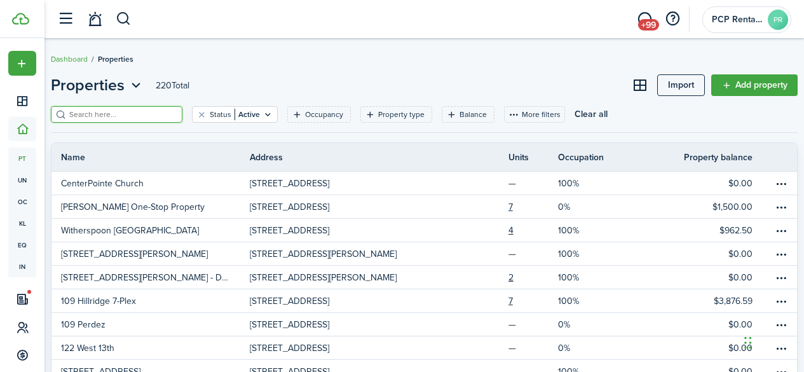
click at [92, 115] on input "search" at bounding box center [122, 115] width 112 height 12
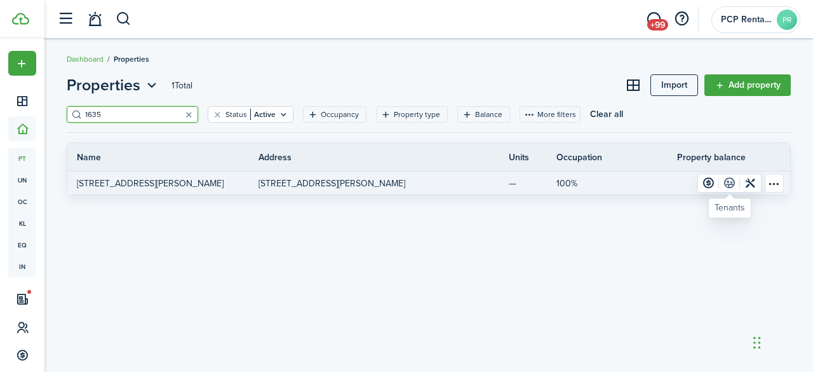
type input "1635"
click at [731, 180] on link at bounding box center [729, 183] width 21 height 18
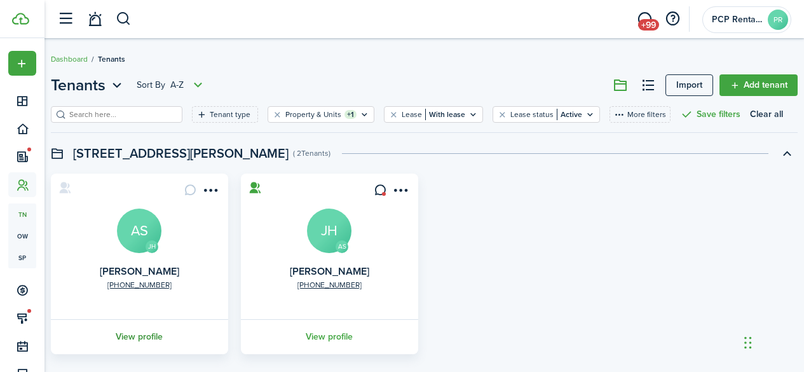
click at [137, 336] on link "View profile" at bounding box center [139, 336] width 181 height 35
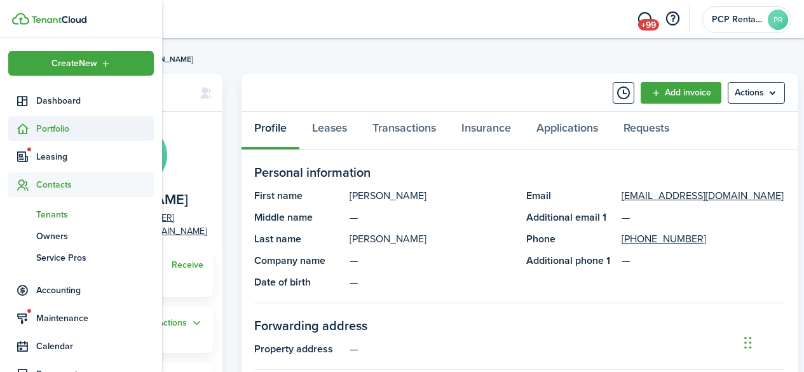
click at [40, 126] on span "Portfolio" at bounding box center [95, 128] width 118 height 13
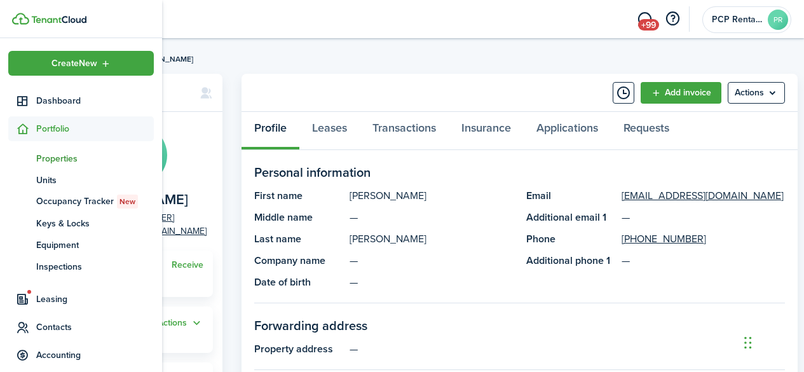
click at [44, 156] on span "Properties" at bounding box center [95, 158] width 118 height 13
